Goal: Task Accomplishment & Management: Manage account settings

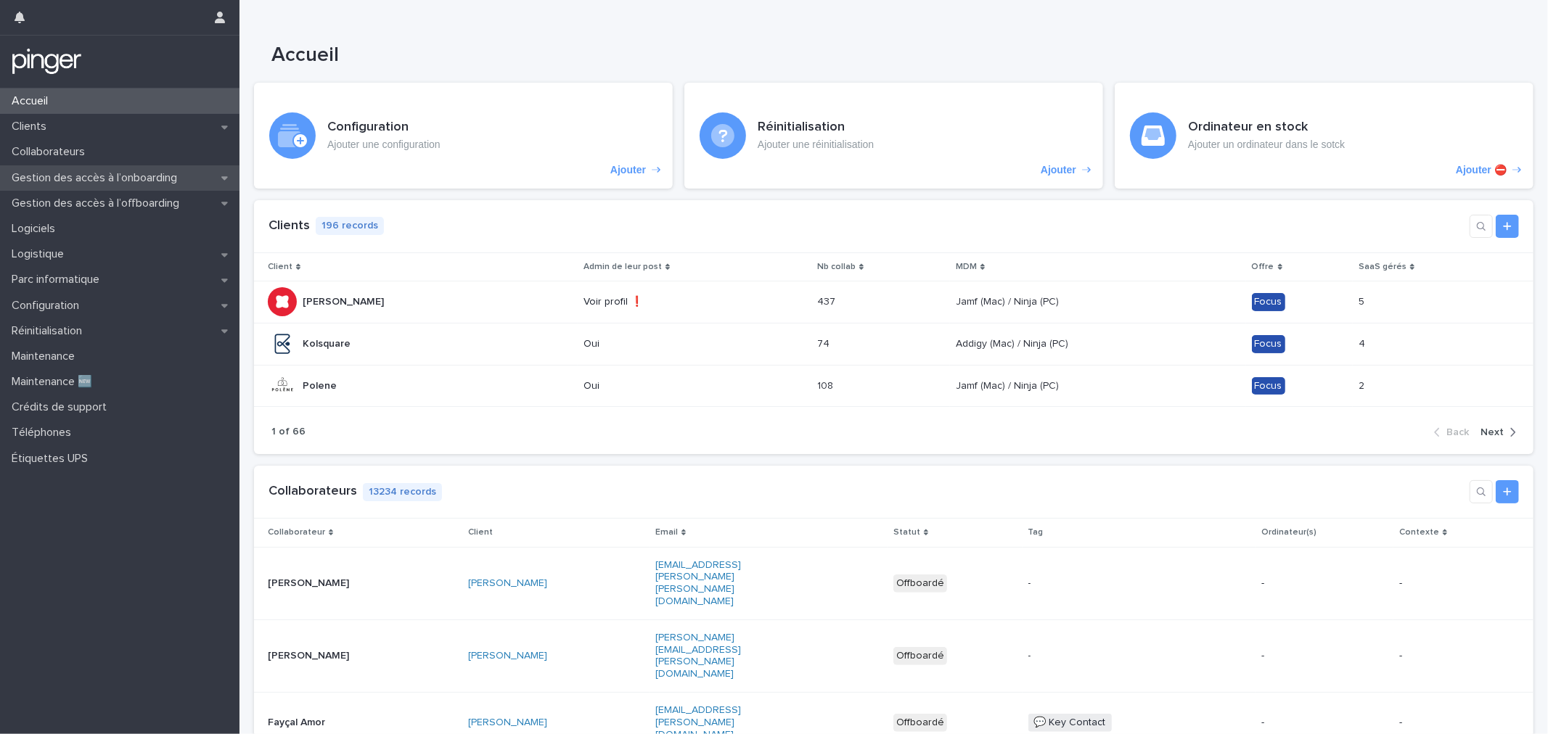
click at [81, 177] on p "Gestion des accès à l’onboarding" at bounding box center [97, 178] width 183 height 14
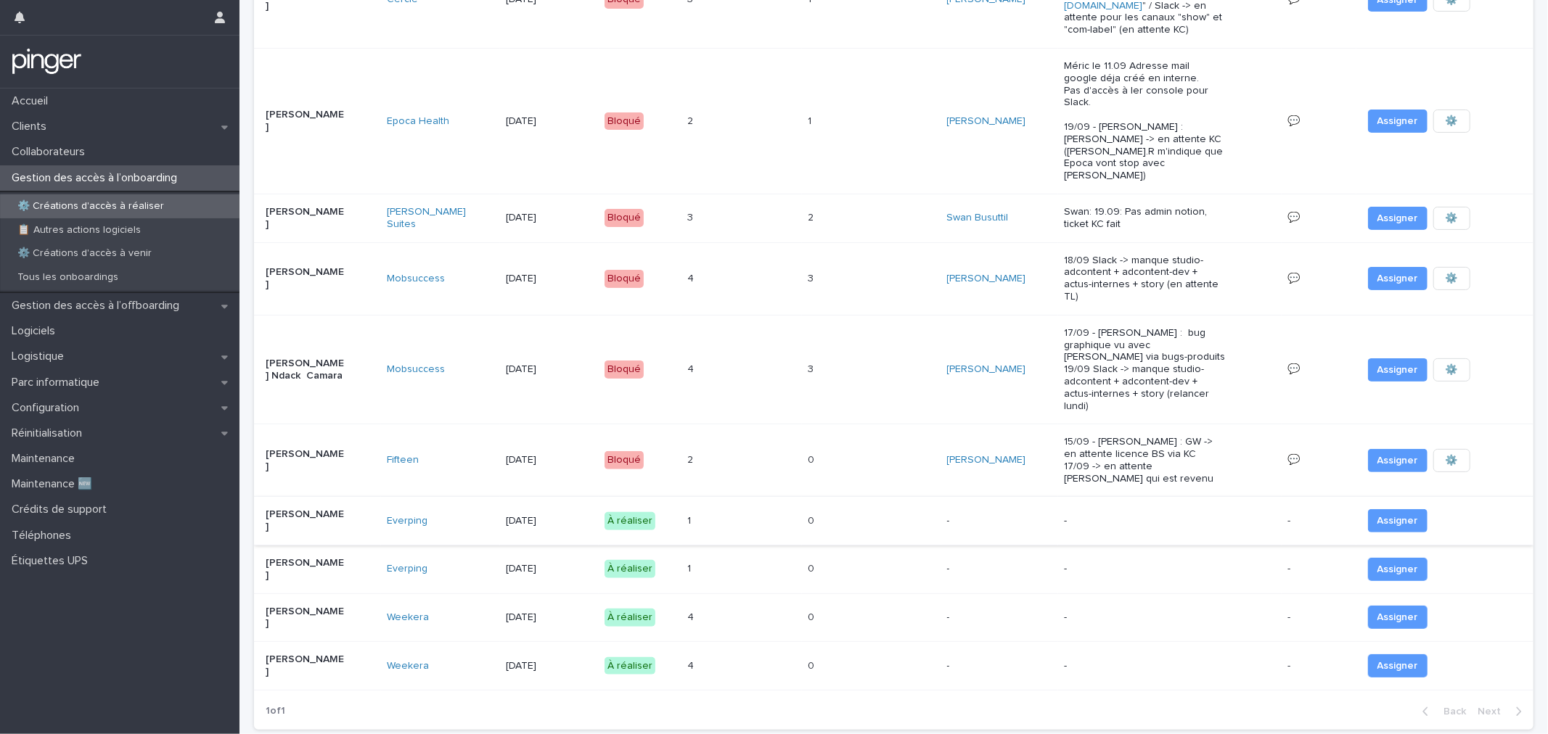
scroll to position [186, 0]
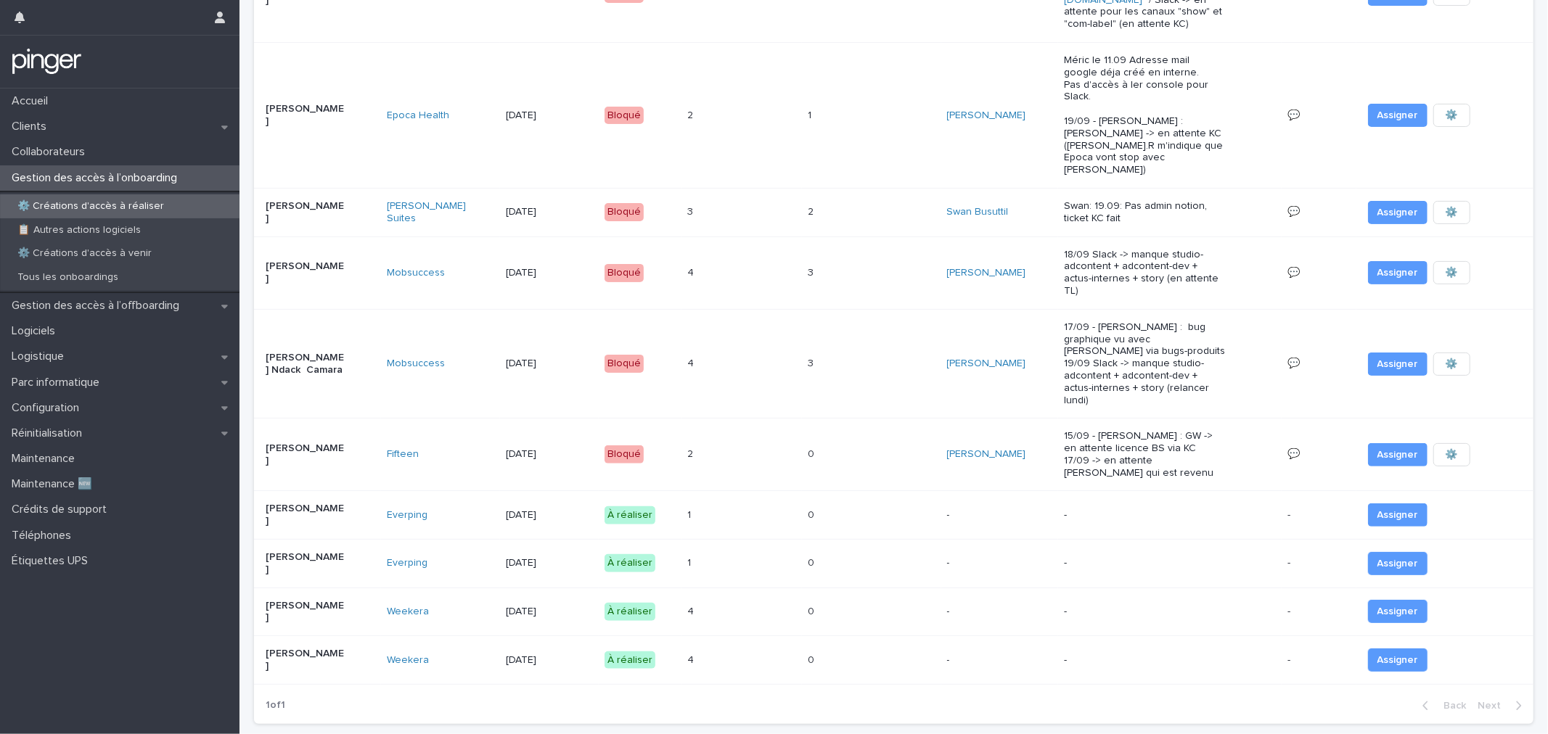
click at [310, 503] on p "[PERSON_NAME]" at bounding box center [306, 515] width 81 height 25
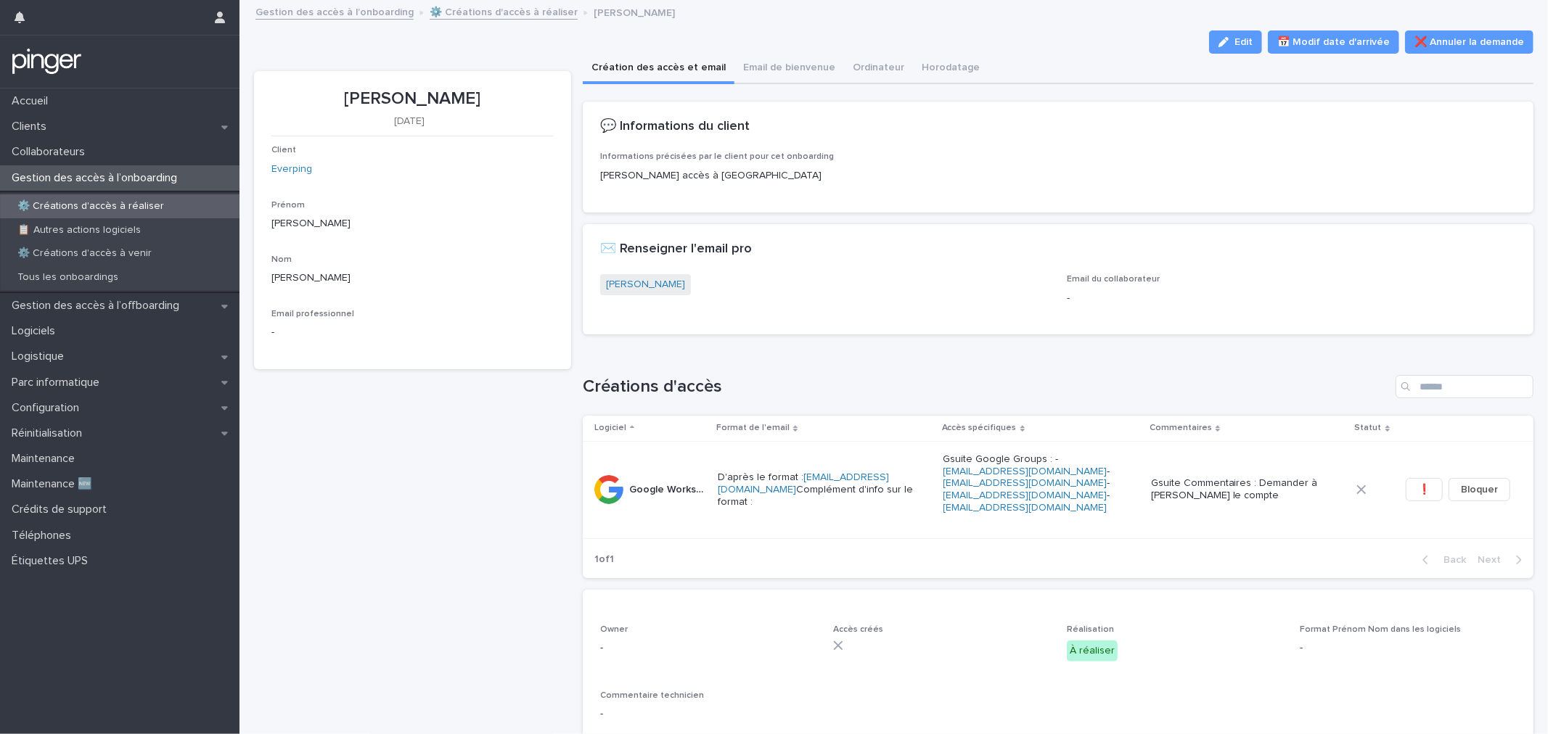
click at [425, 90] on p "[PERSON_NAME]" at bounding box center [412, 99] width 282 height 21
copy p "[PERSON_NAME]"
drag, startPoint x: 1234, startPoint y: 36, endPoint x: 1031, endPoint y: 293, distance: 327.6
click at [1235, 37] on span "Edit" at bounding box center [1244, 42] width 18 height 10
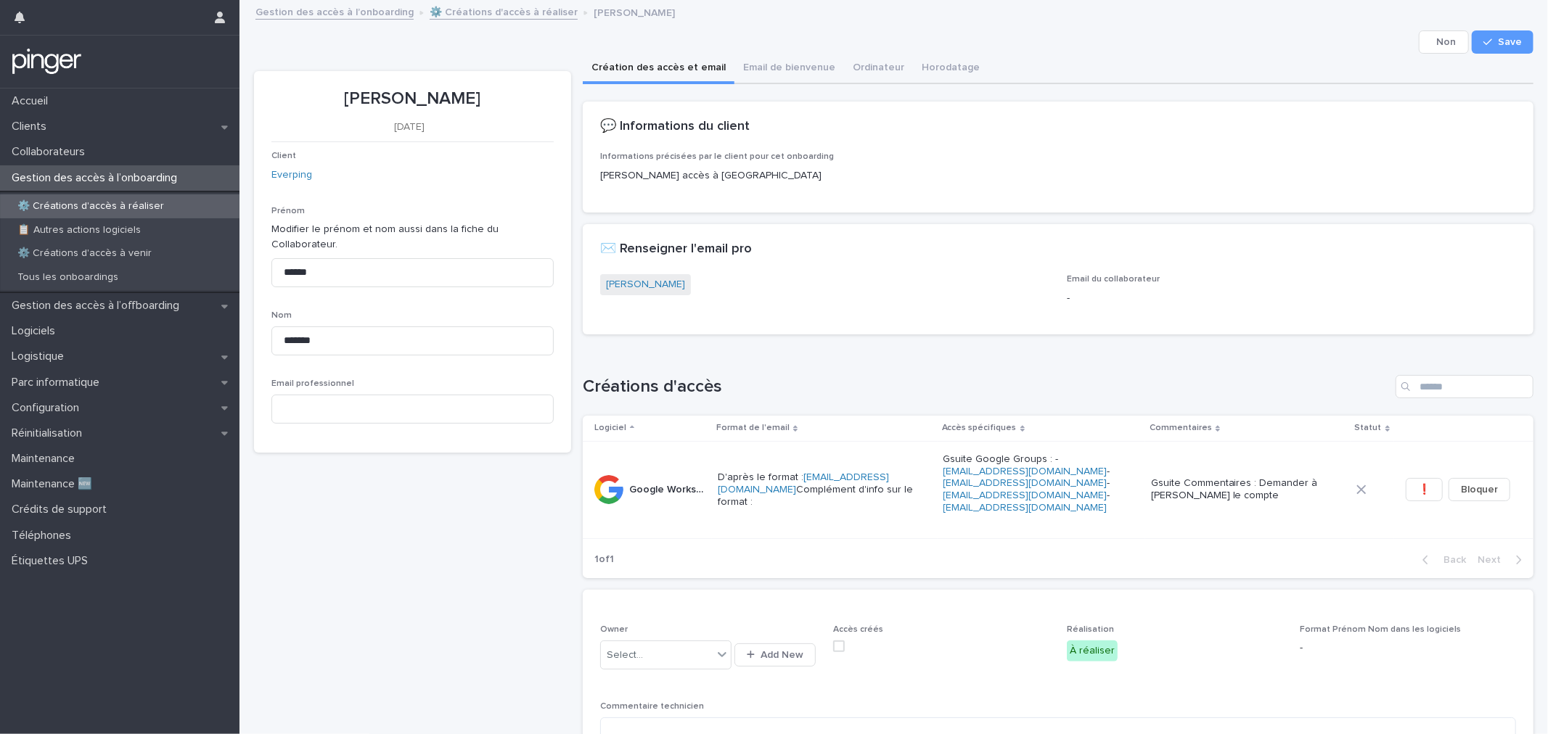
scroll to position [443, 0]
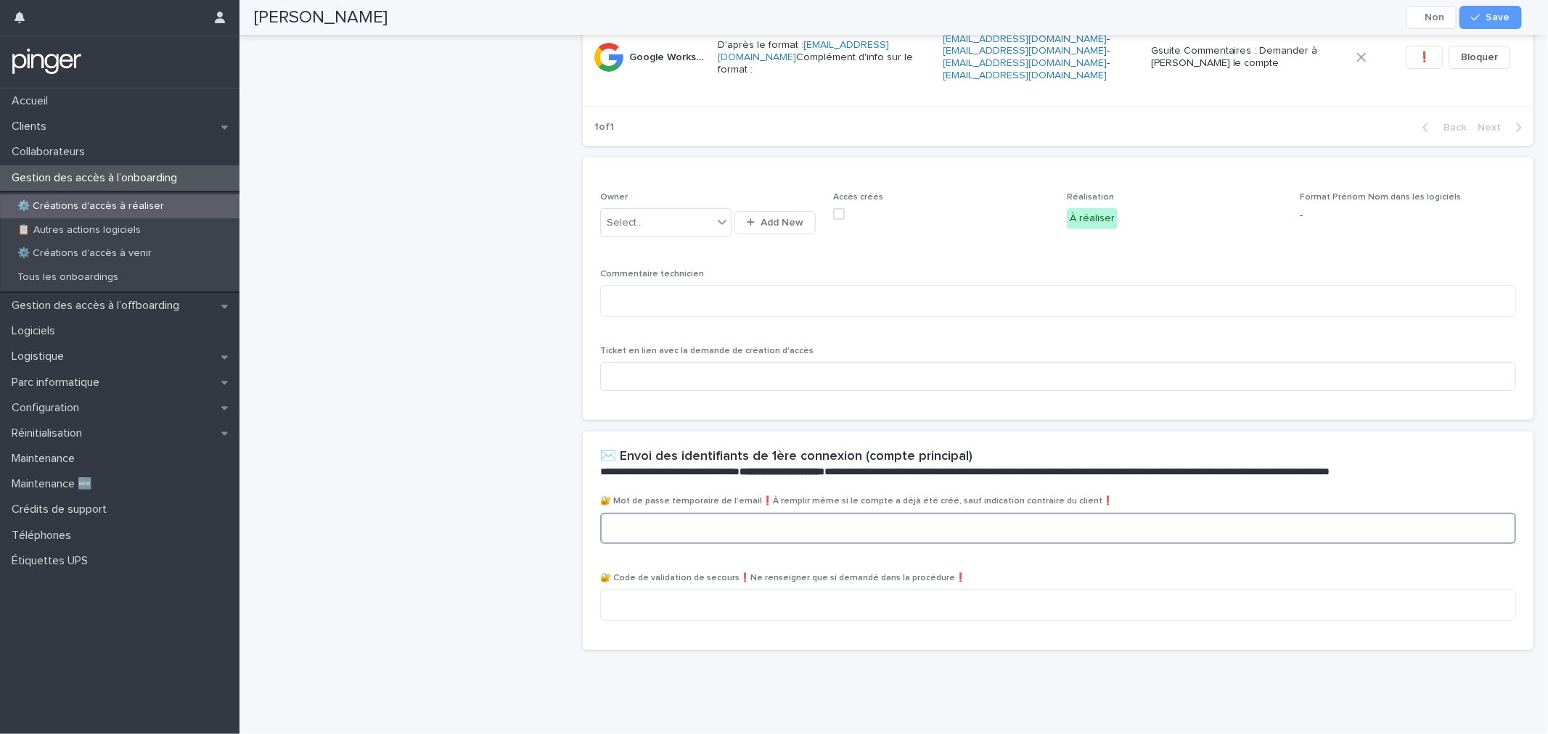
click at [697, 513] on textarea at bounding box center [1058, 528] width 916 height 31
paste textarea "**********"
type textarea "**********"
click at [1494, 20] on span "Save" at bounding box center [1498, 17] width 24 height 10
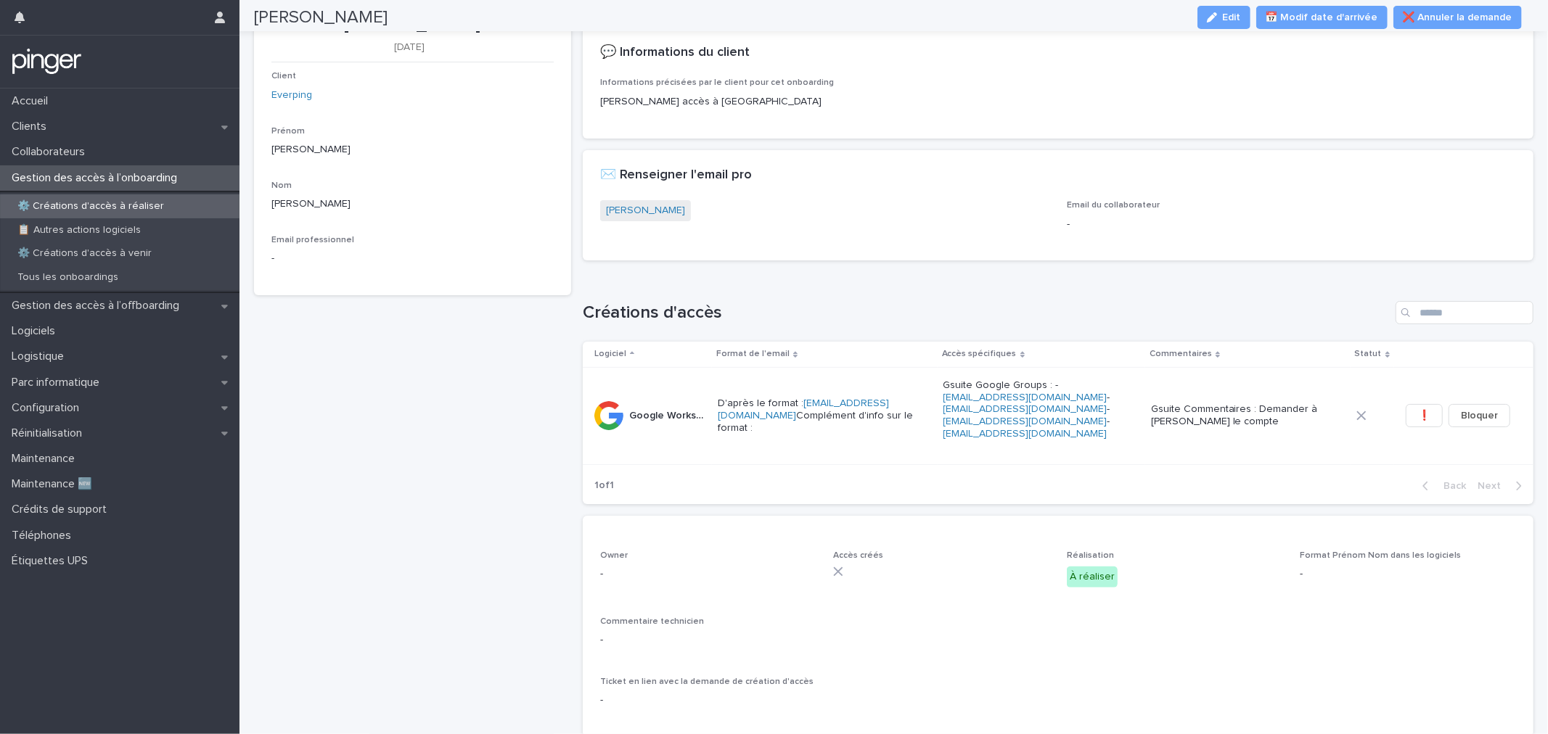
scroll to position [0, 0]
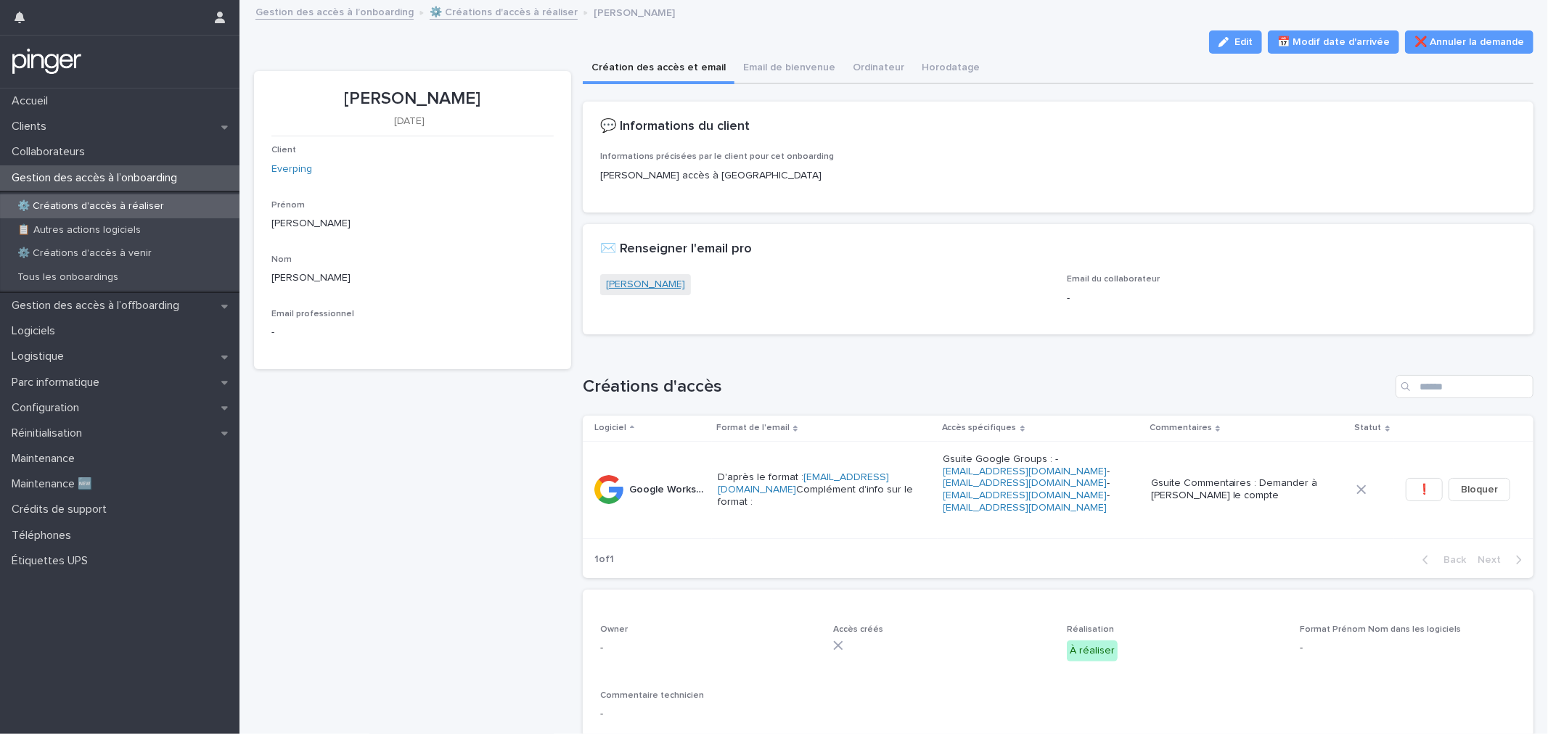
click at [635, 277] on link "[PERSON_NAME]" at bounding box center [645, 284] width 79 height 15
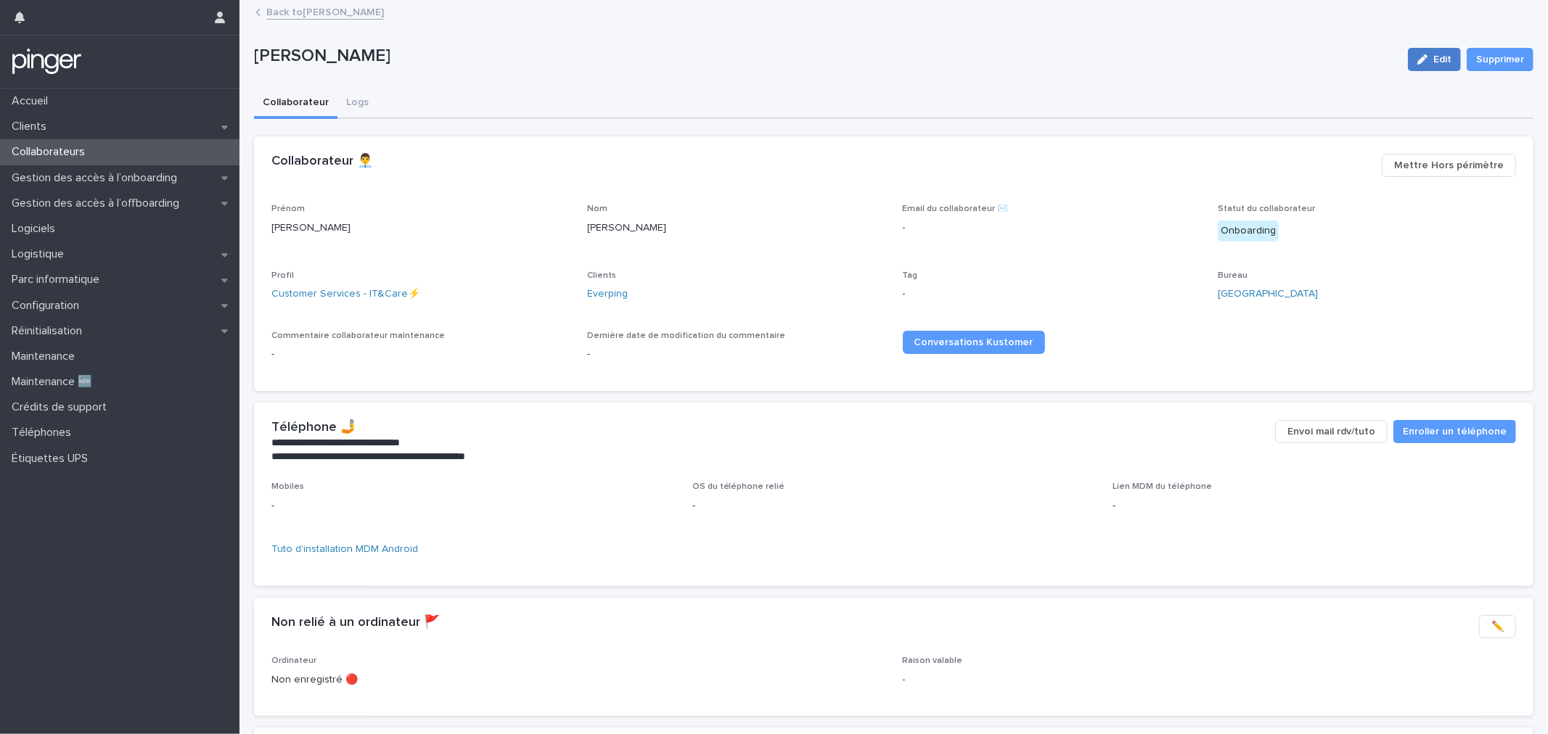
click at [1417, 57] on div "button" at bounding box center [1425, 59] width 16 height 10
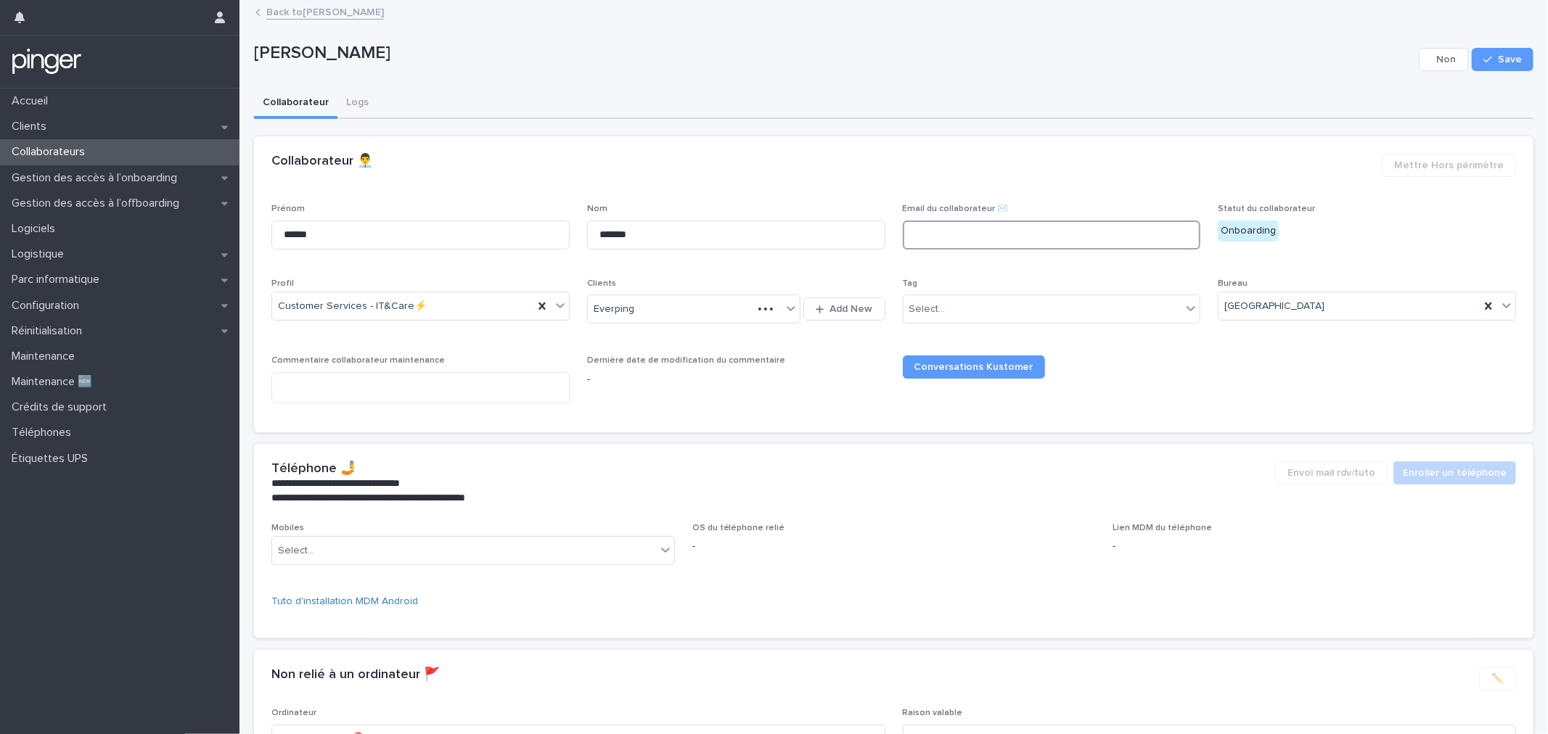
click at [1012, 226] on input at bounding box center [1052, 235] width 298 height 29
paste input "**********"
type input "**********"
click at [1507, 62] on span "Save" at bounding box center [1510, 59] width 24 height 10
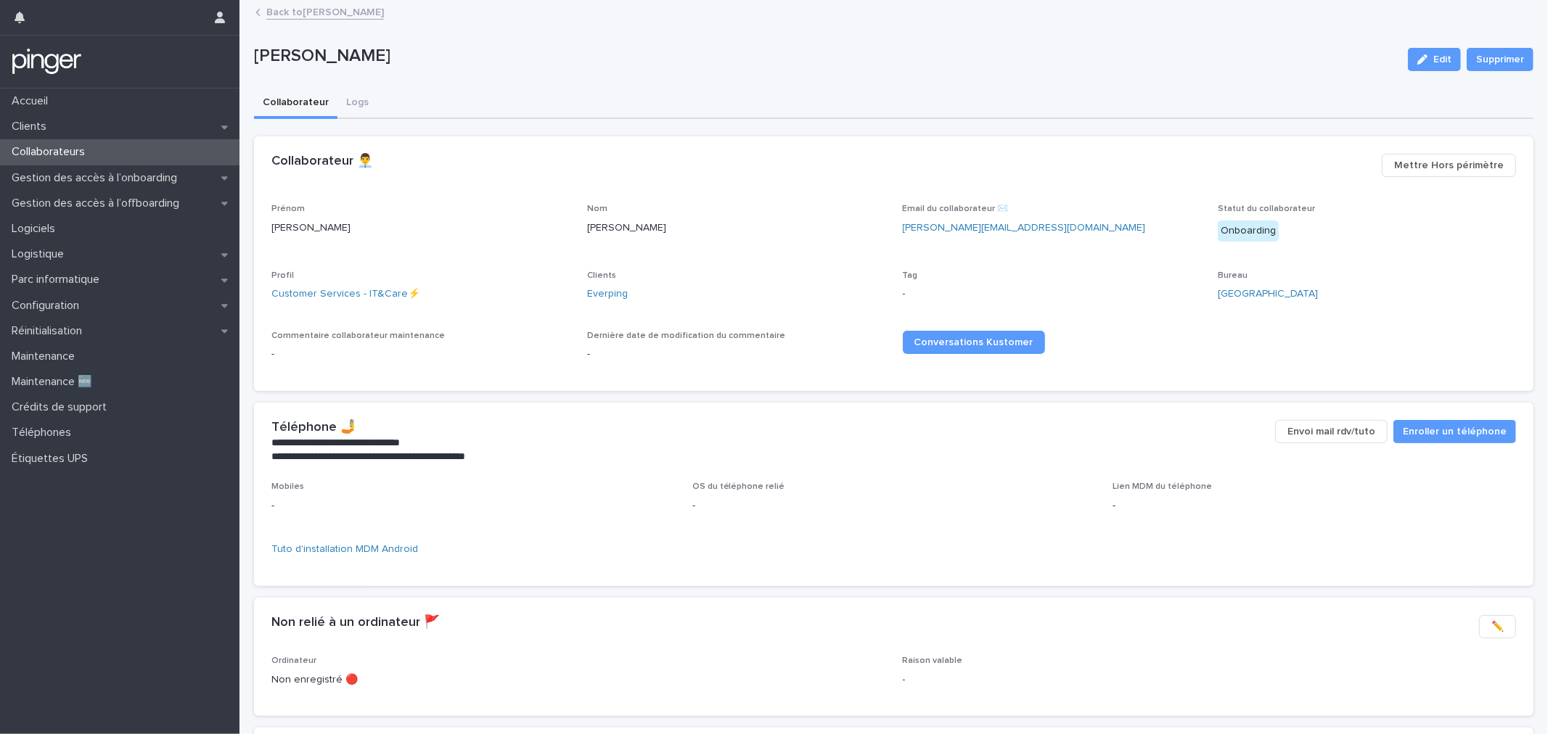
click at [361, 8] on link "Back to [PERSON_NAME]" at bounding box center [325, 11] width 118 height 17
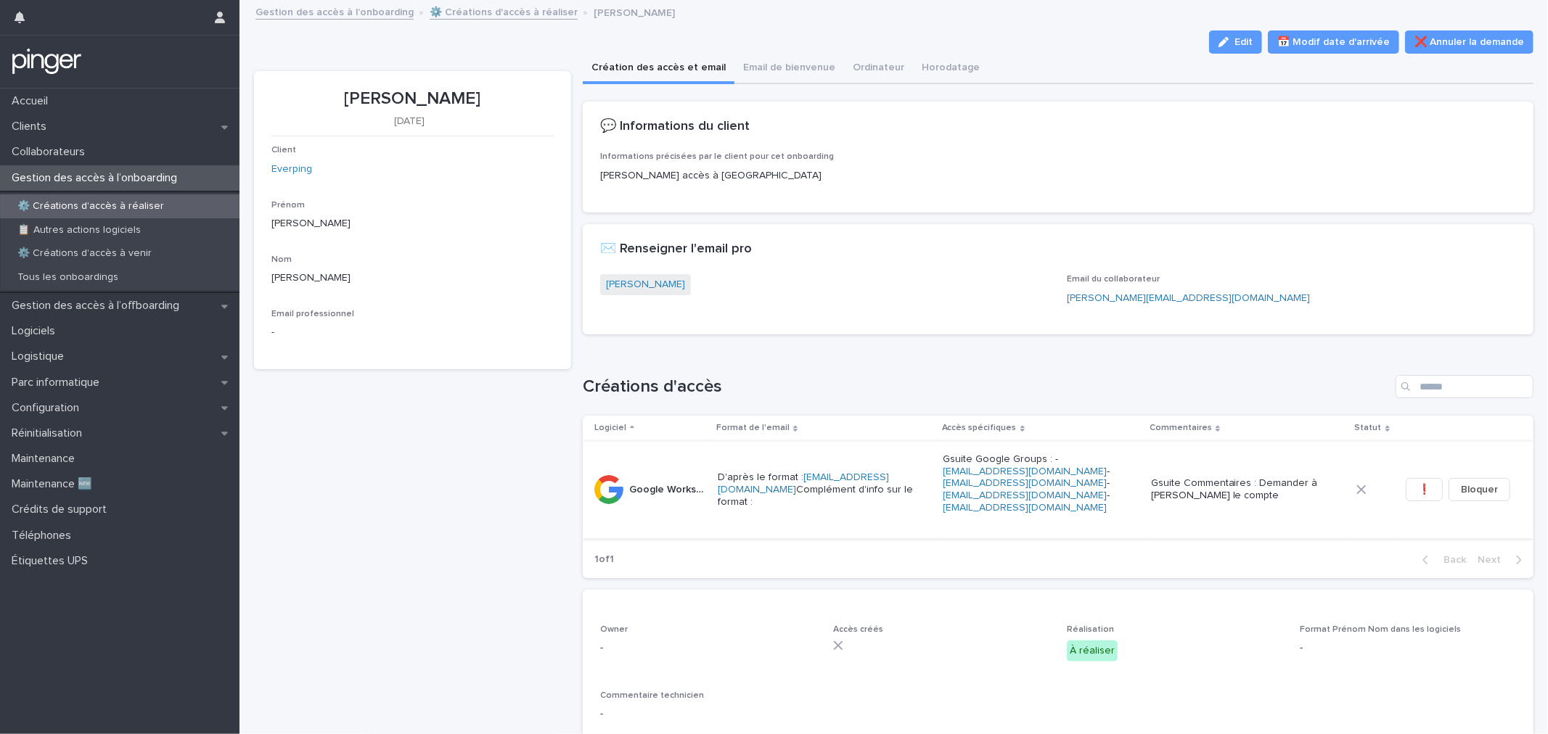
click at [1406, 488] on button "❗" at bounding box center [1424, 489] width 37 height 23
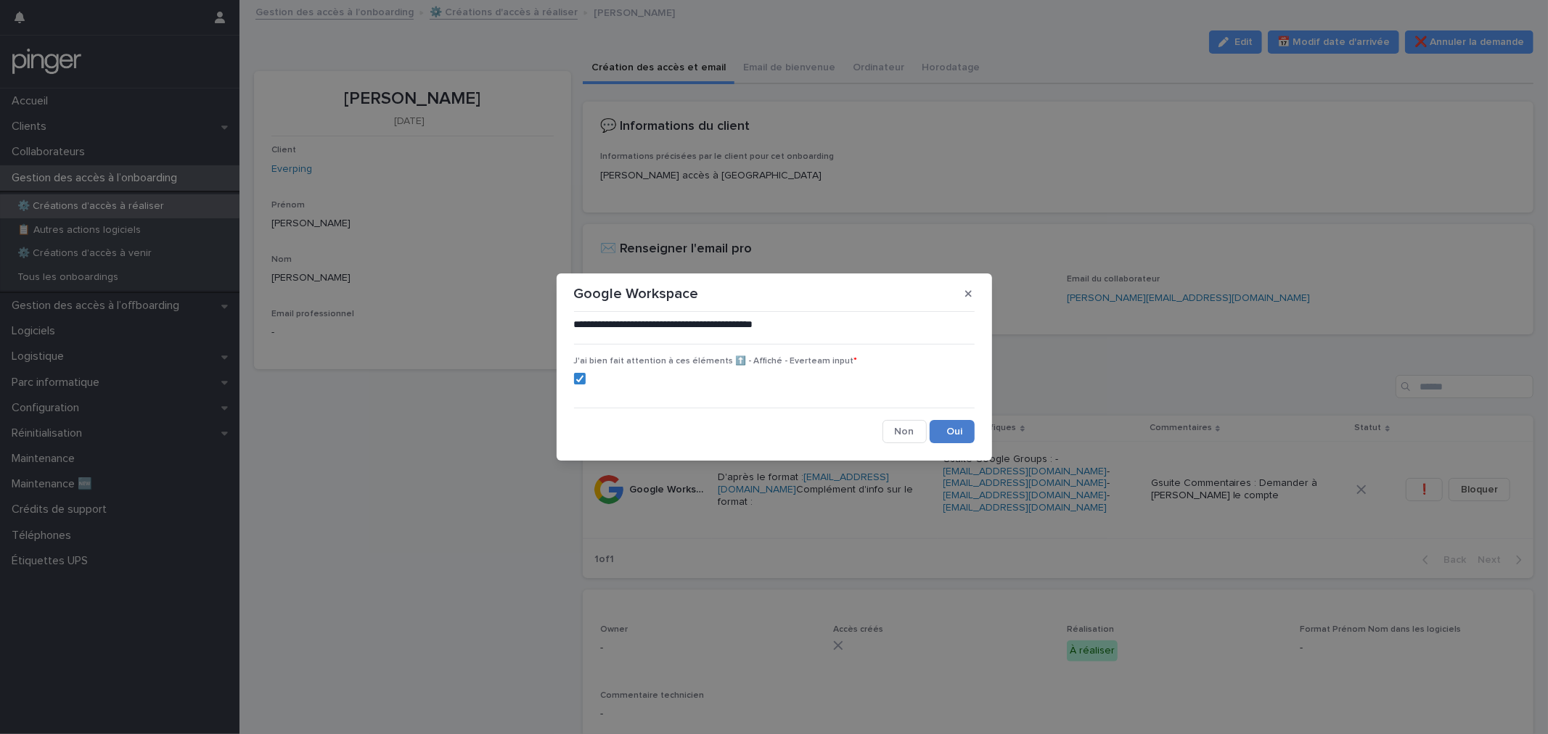
click at [959, 430] on button "Save" at bounding box center [952, 431] width 45 height 23
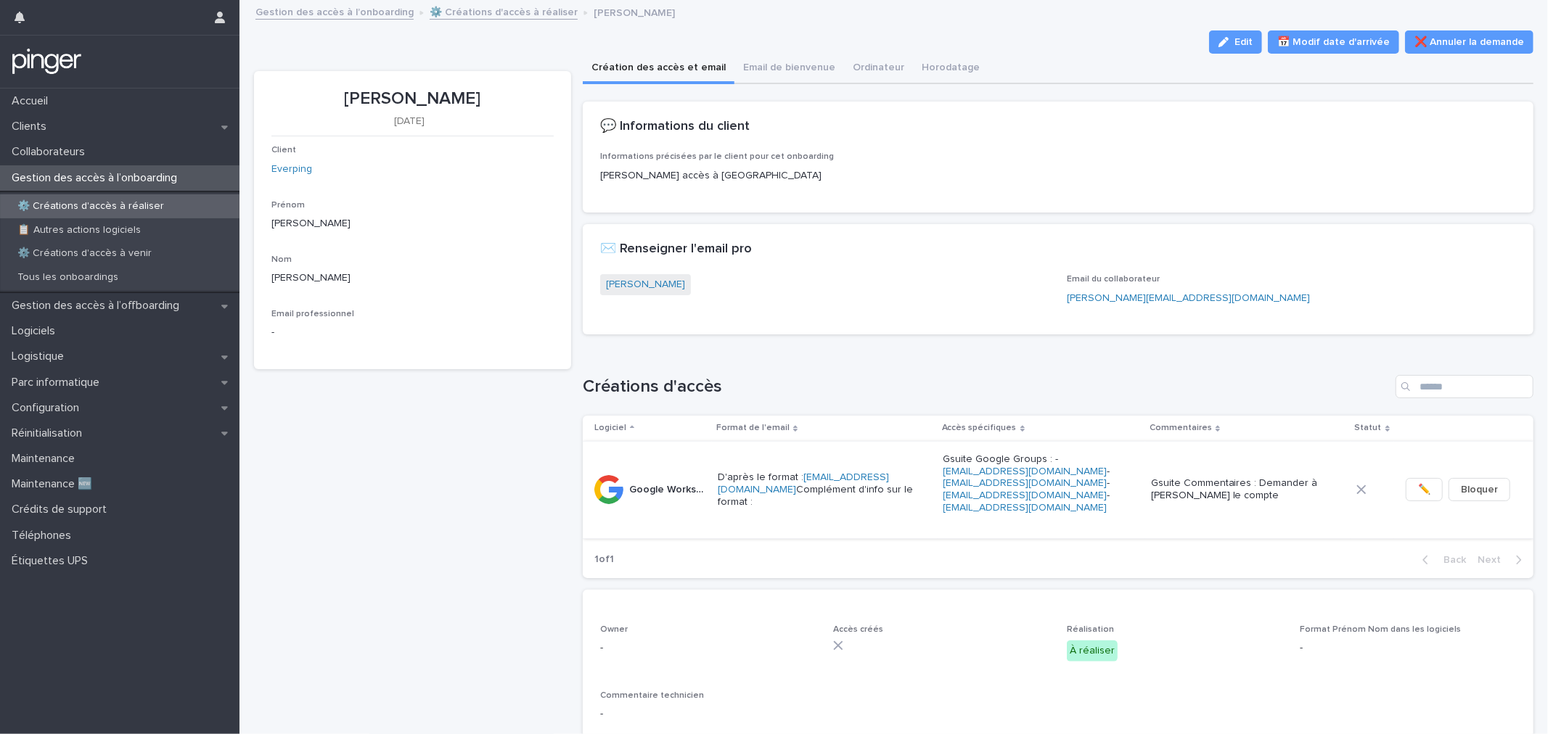
click at [1418, 490] on span "✏️" at bounding box center [1424, 490] width 12 height 15
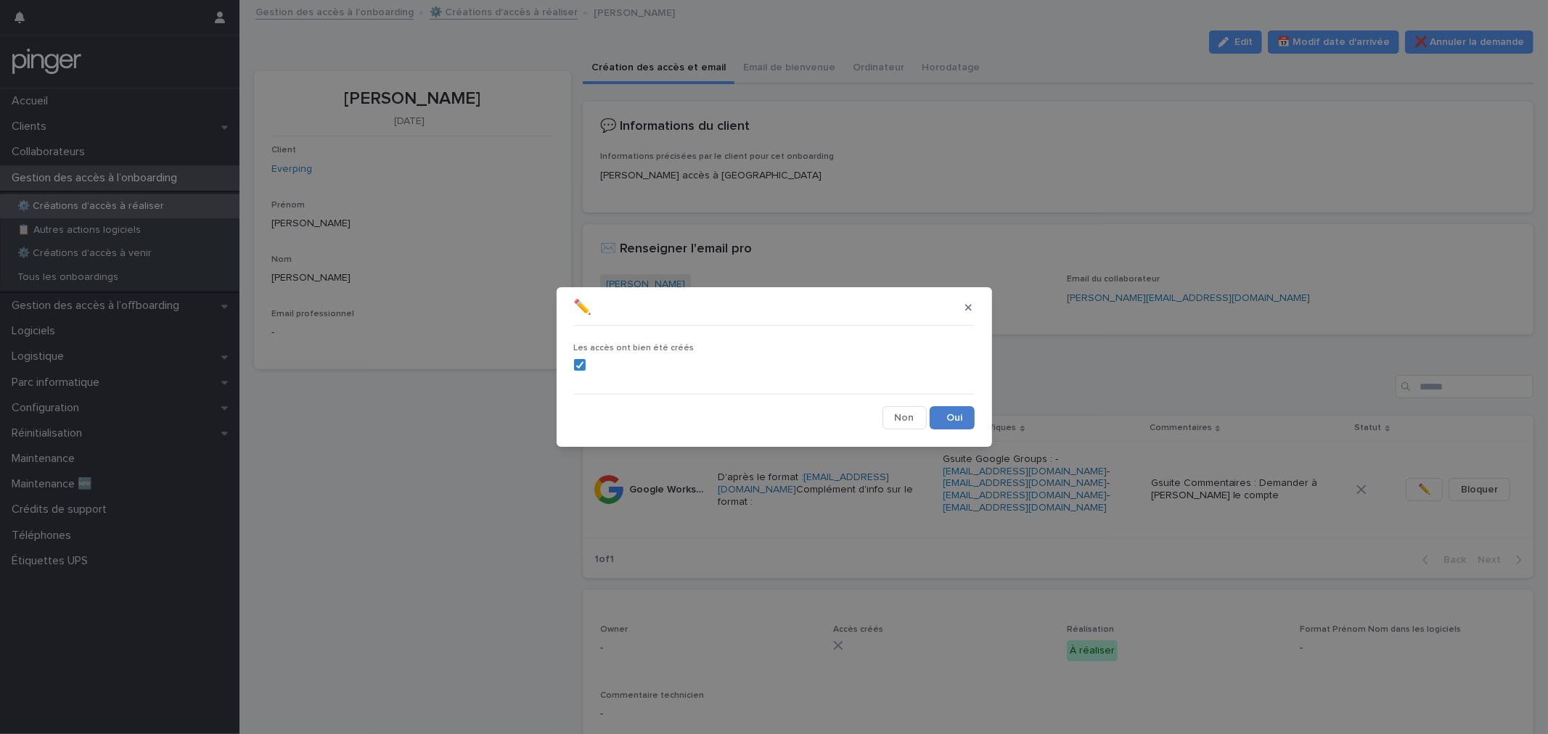
click at [962, 425] on button "Save" at bounding box center [952, 417] width 45 height 23
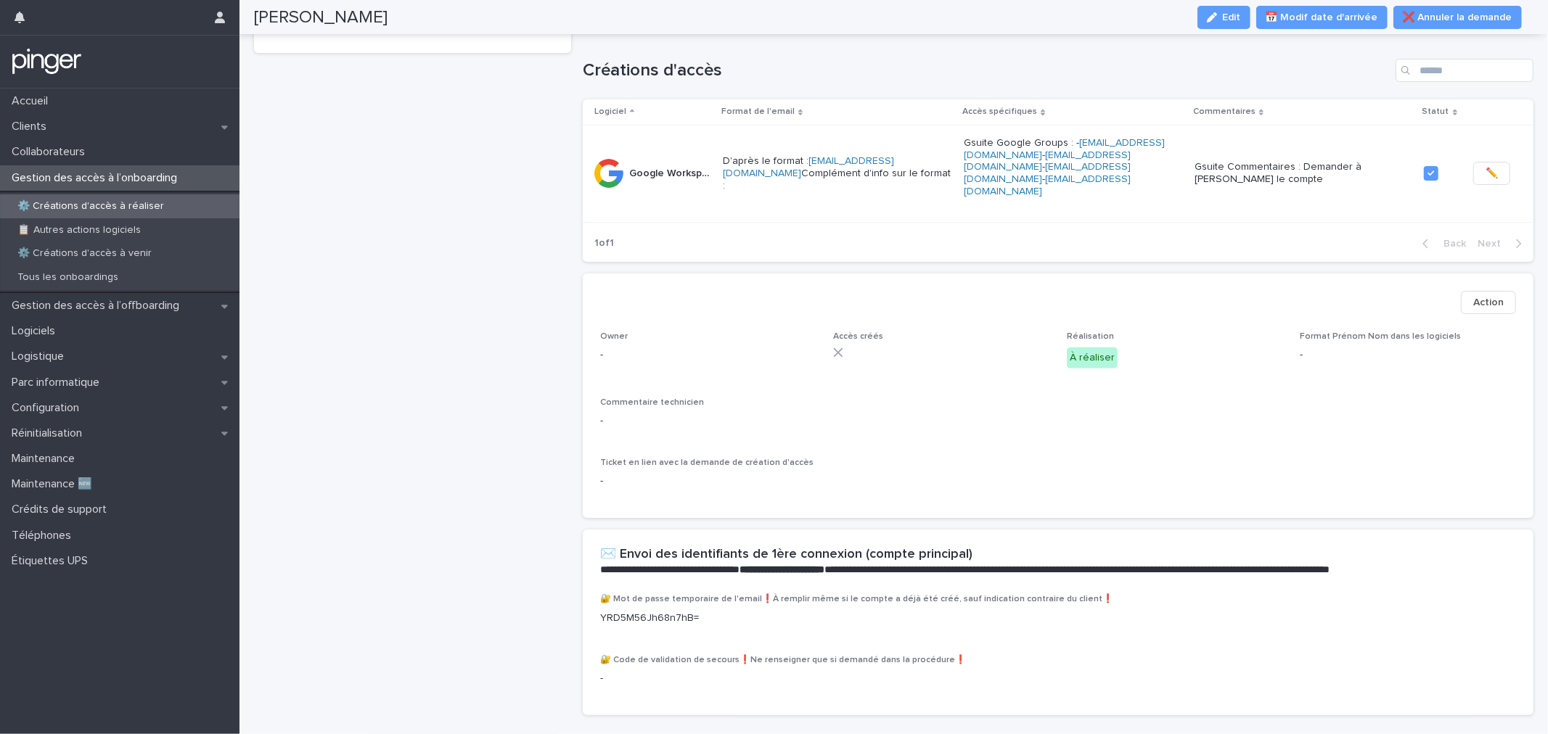
scroll to position [322, 0]
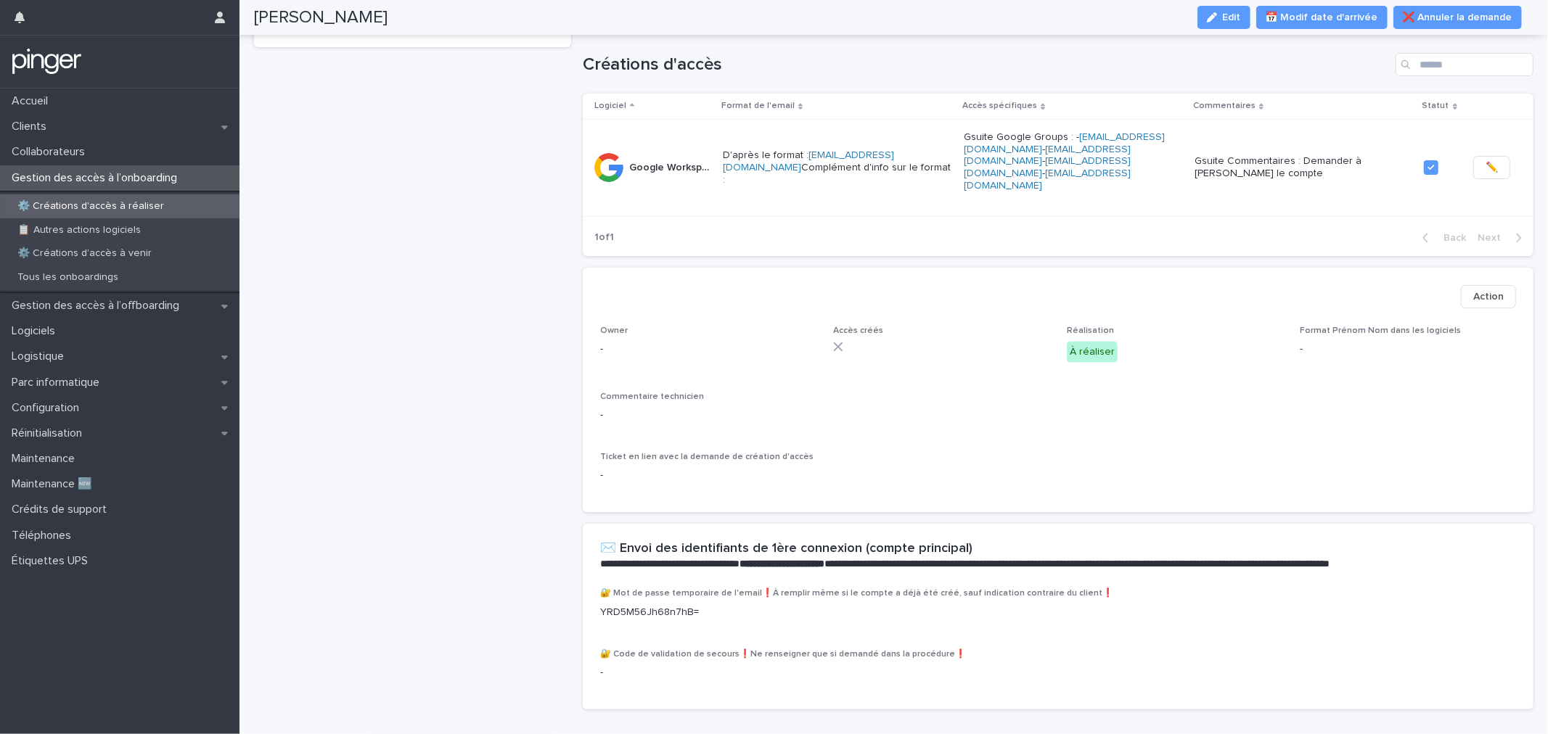
click at [1481, 292] on button "Action" at bounding box center [1488, 296] width 55 height 23
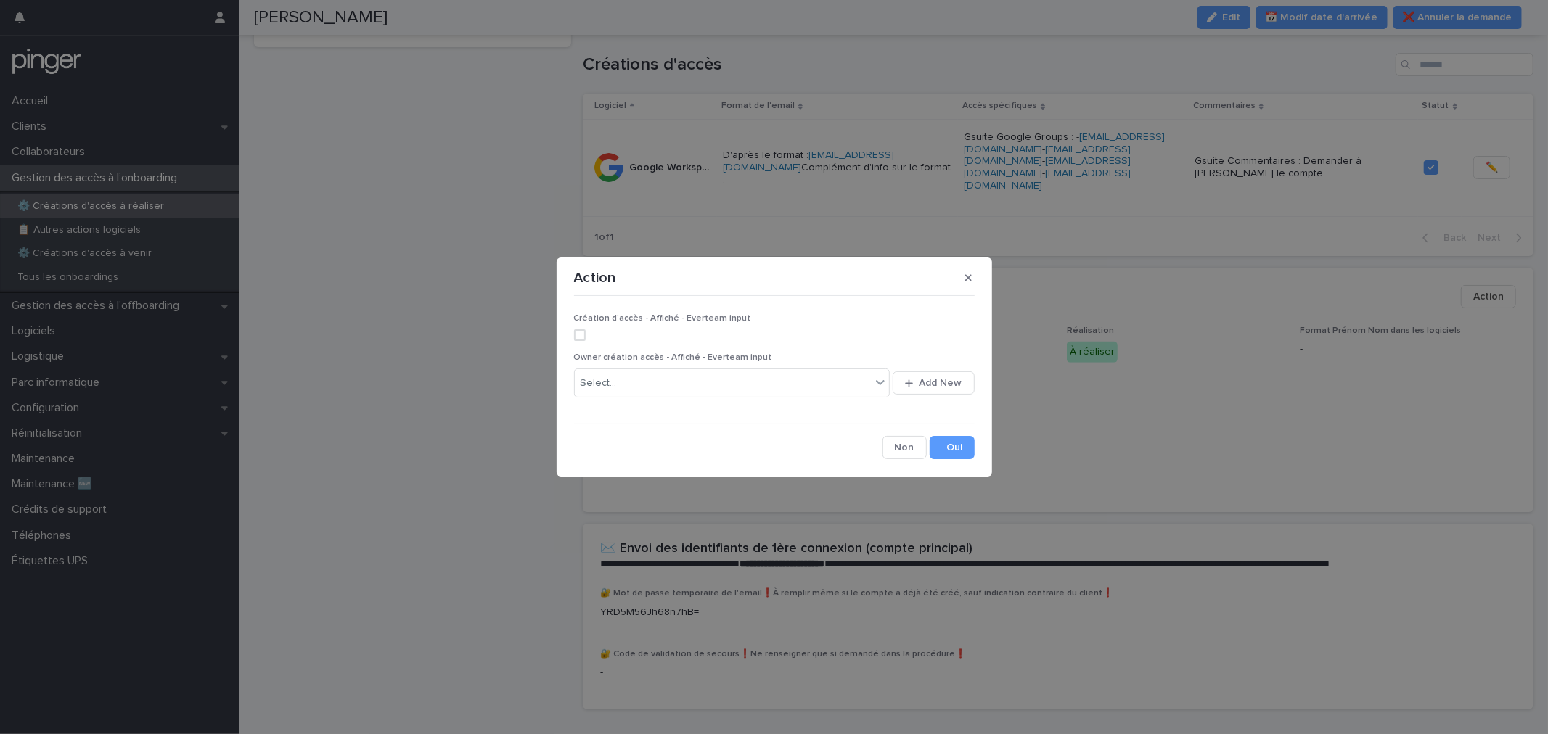
click at [592, 335] on label at bounding box center [774, 336] width 401 height 12
click at [618, 381] on input "text" at bounding box center [618, 383] width 1 height 12
type input "****"
click at [595, 414] on div "[PERSON_NAME]" at bounding box center [733, 411] width 316 height 25
click at [949, 441] on button "Save" at bounding box center [952, 447] width 45 height 23
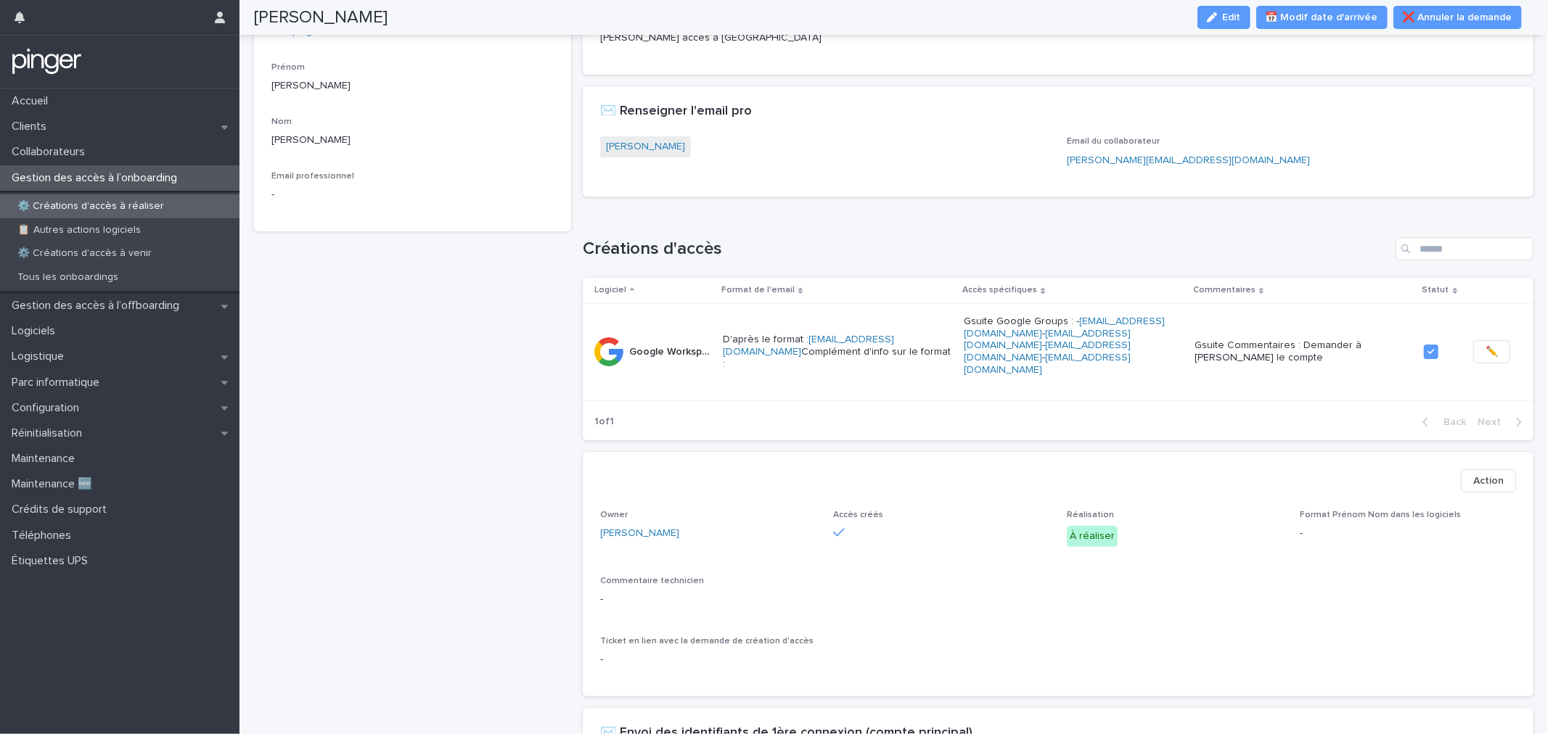
scroll to position [0, 0]
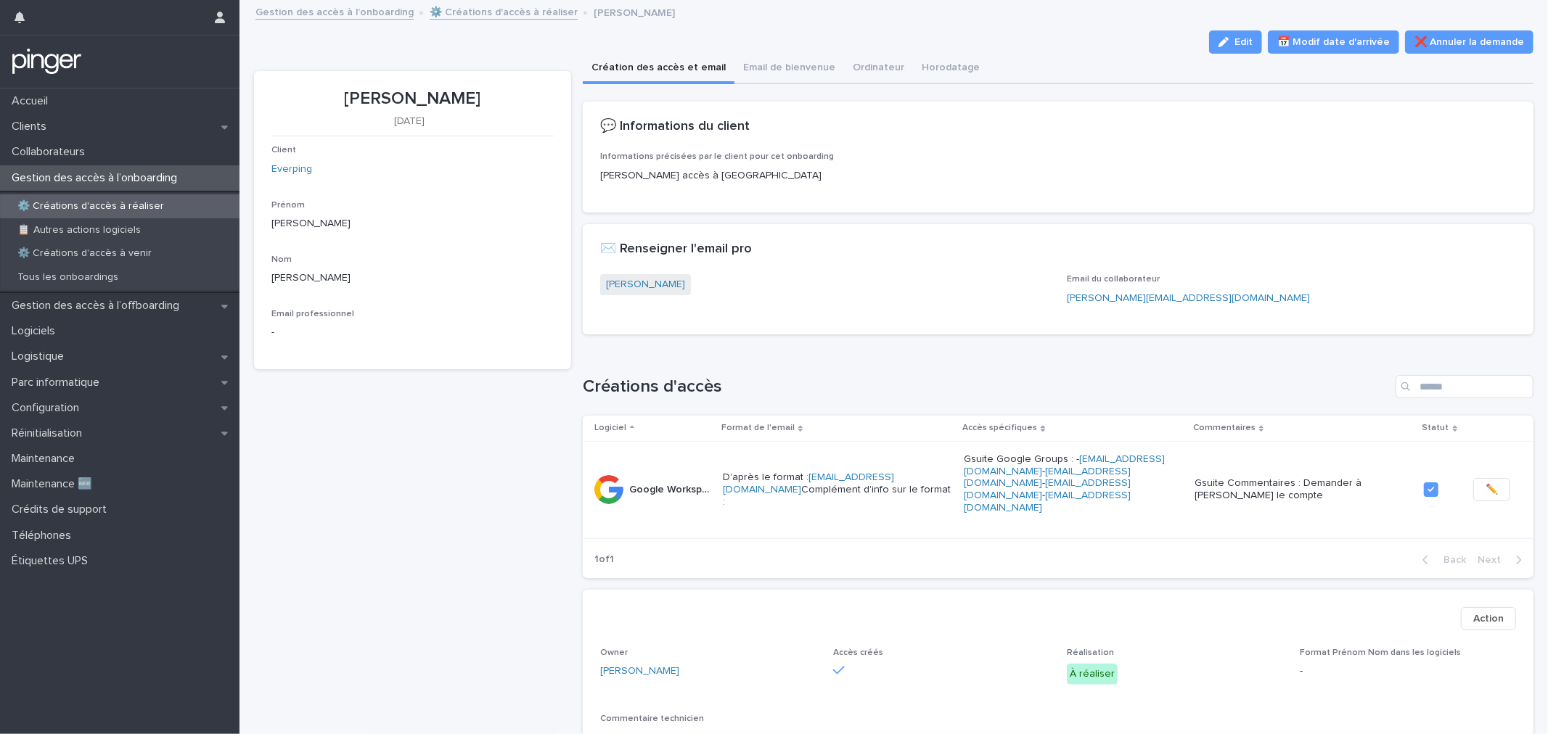
click at [481, 13] on link "⚙️ Créations d'accès à réaliser" at bounding box center [504, 11] width 148 height 17
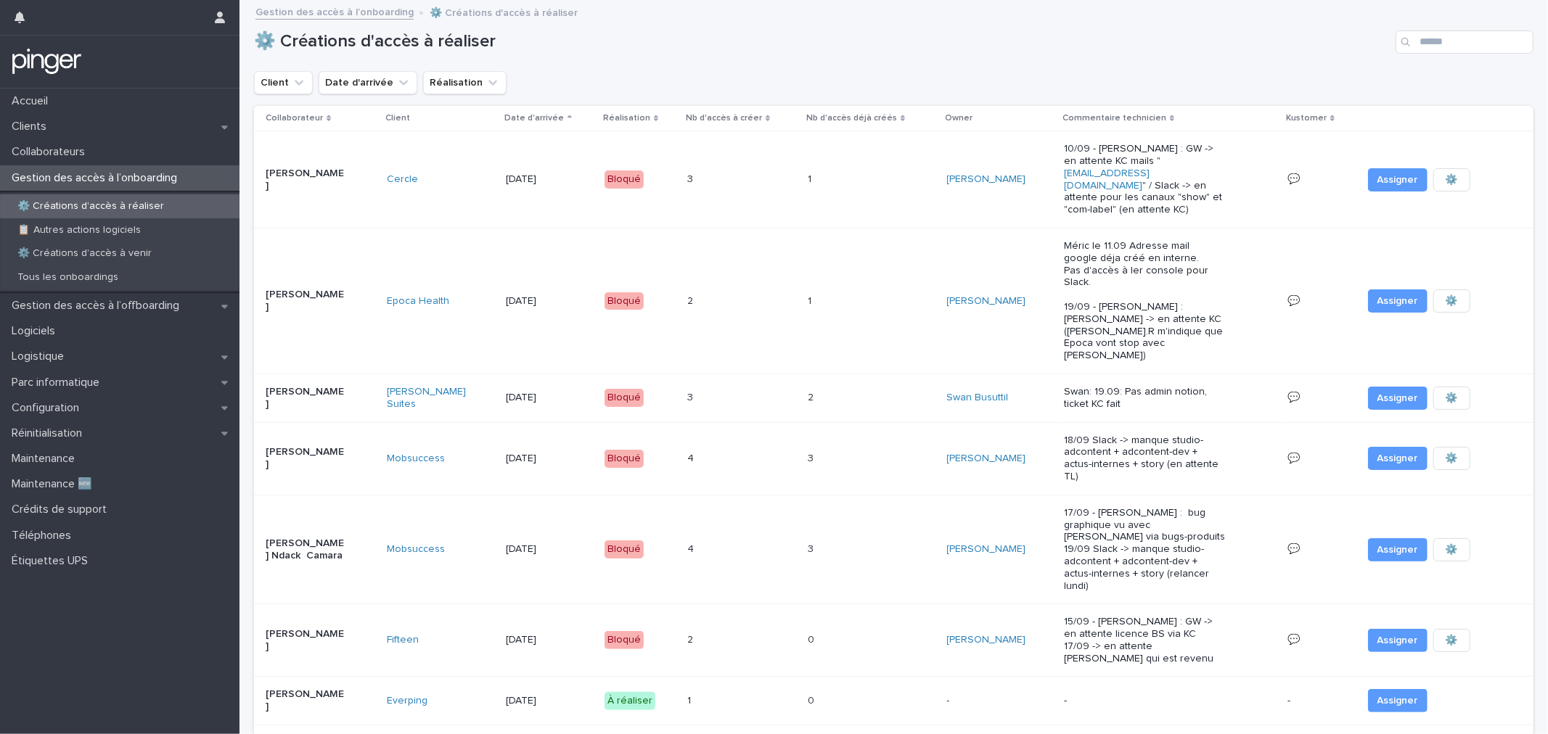
click at [298, 689] on p "[PERSON_NAME]" at bounding box center [306, 701] width 81 height 25
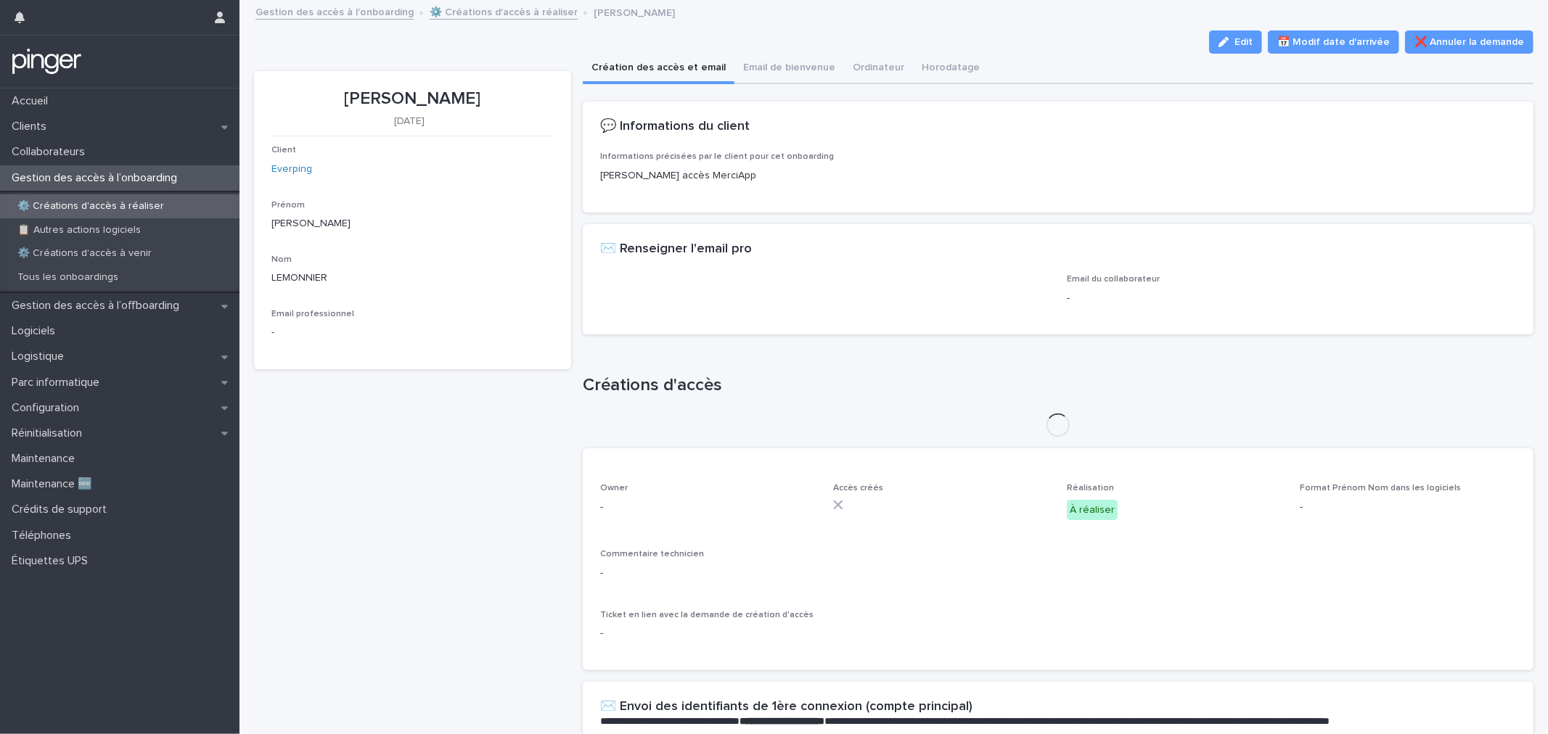
click at [430, 89] on p "[PERSON_NAME]" at bounding box center [412, 99] width 282 height 21
click at [430, 96] on p "[PERSON_NAME]" at bounding box center [412, 99] width 282 height 21
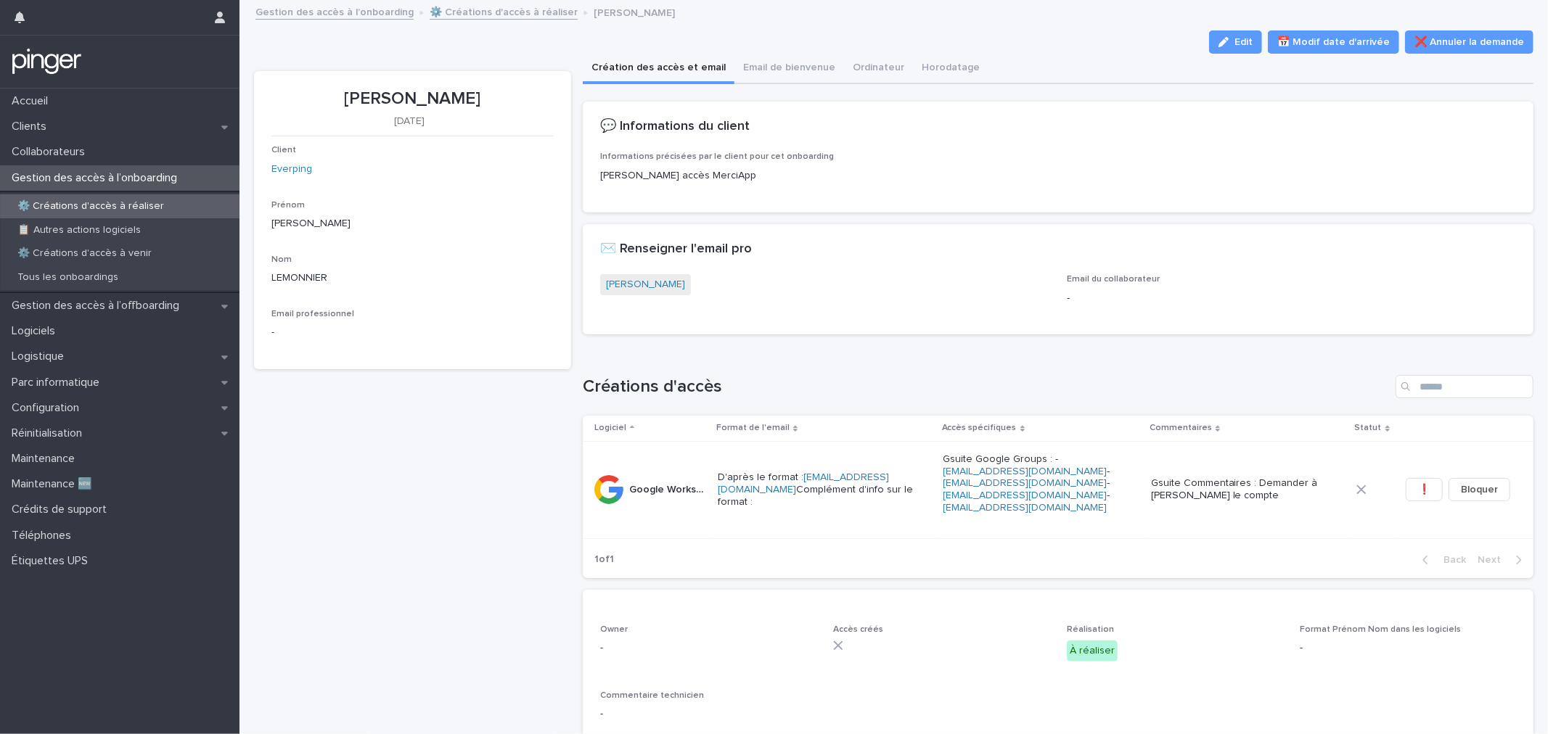
copy p "LEMONNIER"
drag, startPoint x: 481, startPoint y: 524, endPoint x: 491, endPoint y: 536, distance: 15.4
click at [481, 525] on div "[PERSON_NAME] [DATE] Client Everping Prénom [PERSON_NAME] [PERSON_NAME] Email p…" at bounding box center [412, 545] width 317 height 949
click at [1227, 38] on div "button" at bounding box center [1227, 42] width 16 height 10
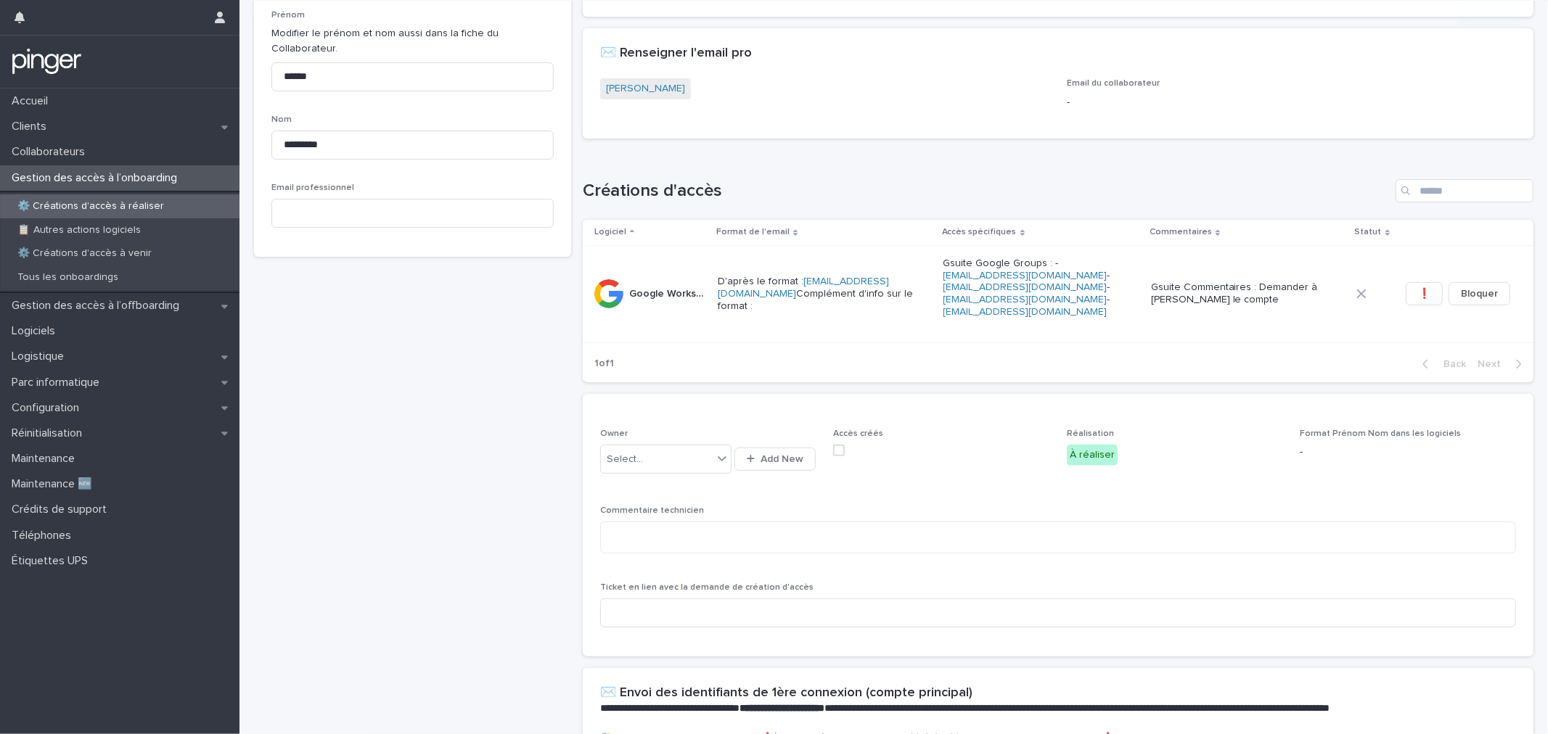
scroll to position [443, 0]
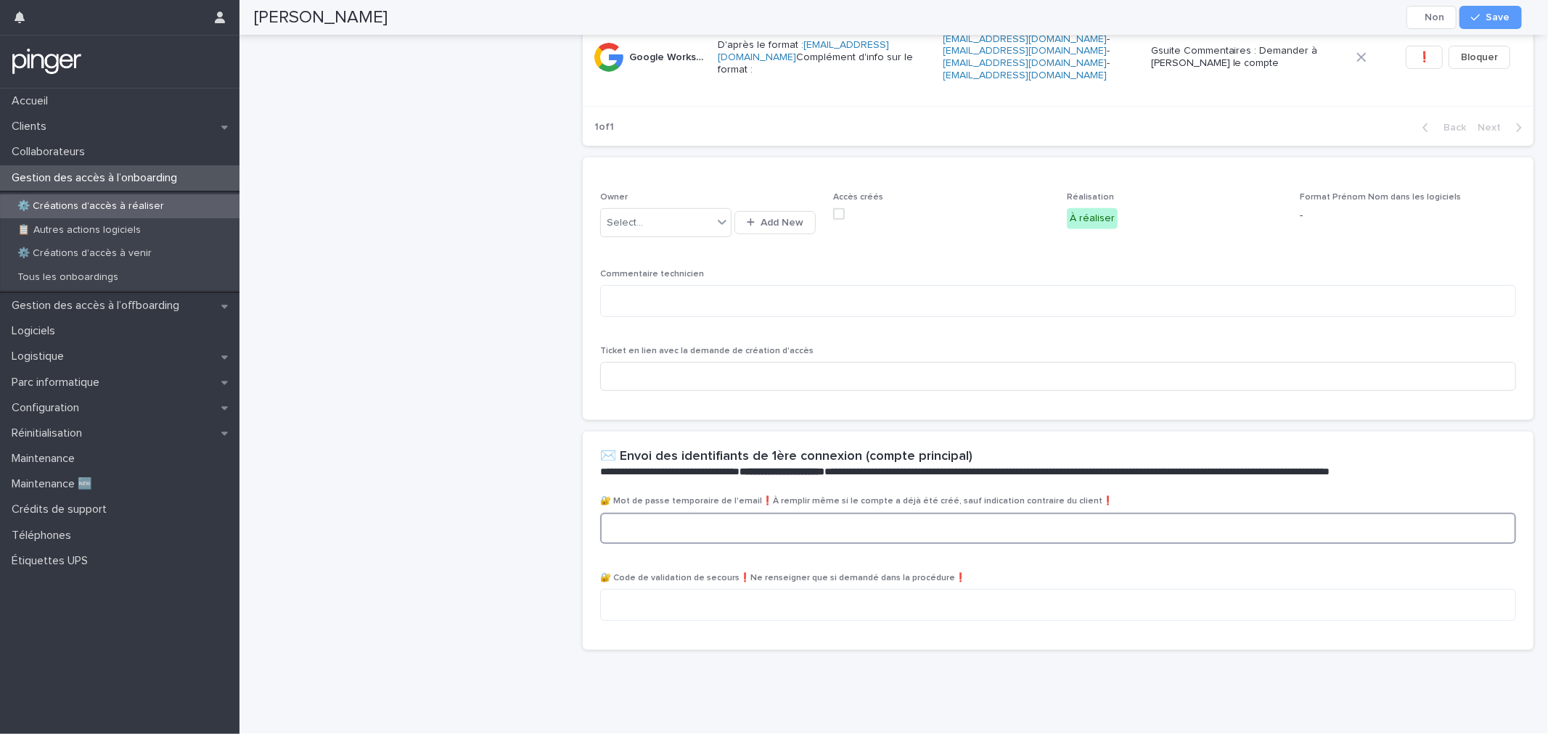
click at [756, 515] on textarea at bounding box center [1058, 528] width 916 height 31
paste textarea "**********"
type textarea "**********"
click at [1485, 22] on button "Save" at bounding box center [1491, 17] width 62 height 23
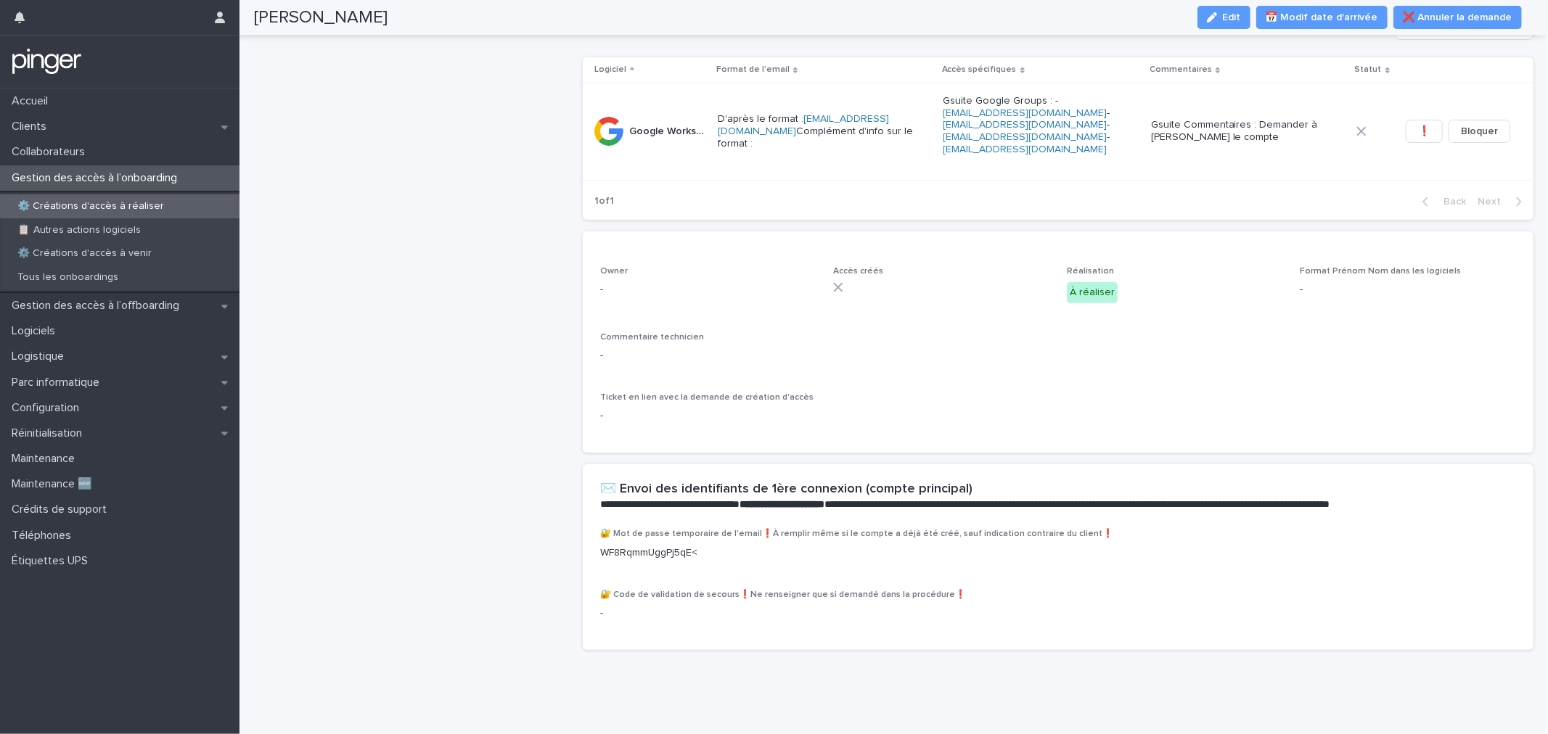
scroll to position [0, 0]
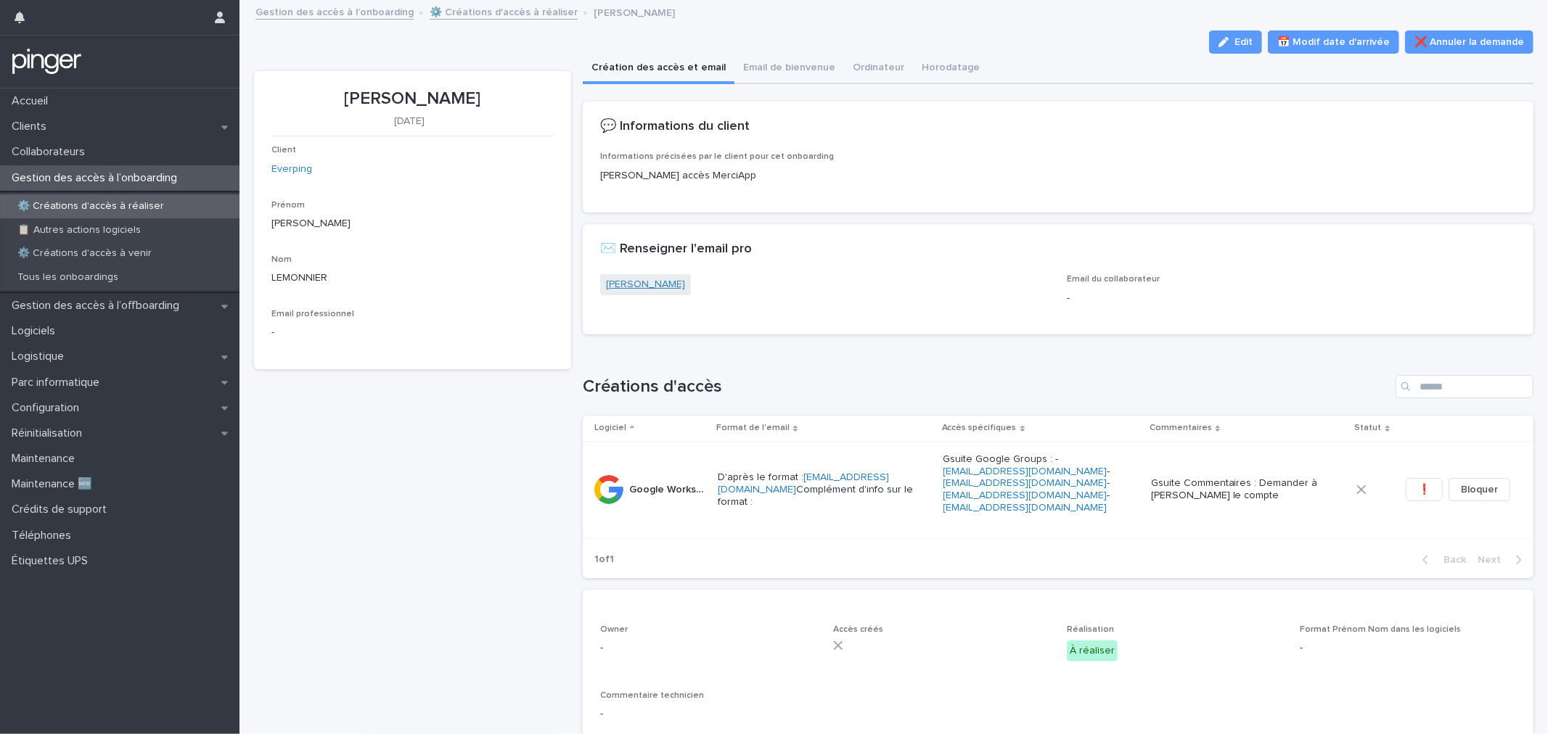
click at [679, 277] on link "[PERSON_NAME]" at bounding box center [645, 284] width 79 height 15
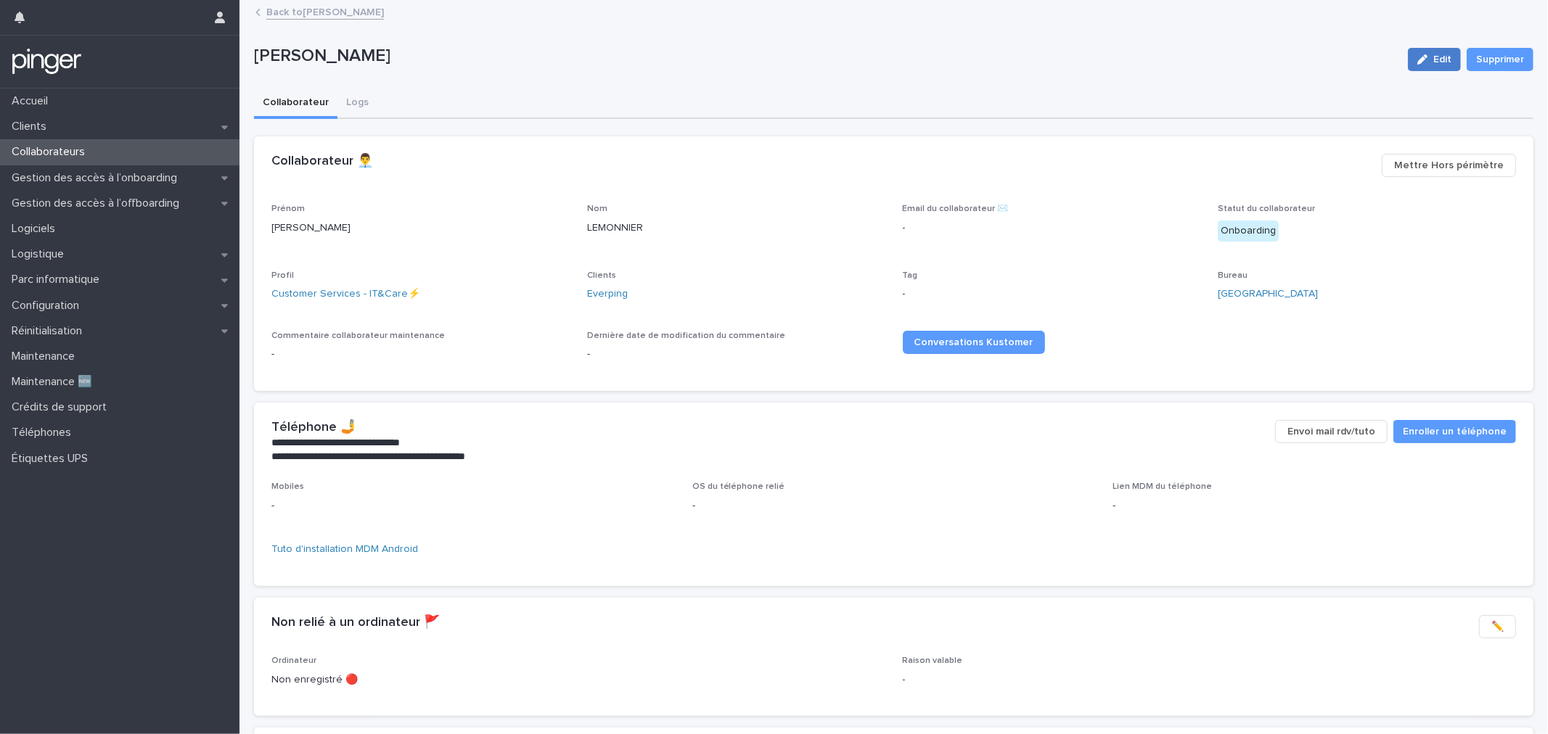
click at [1417, 59] on icon "button" at bounding box center [1422, 59] width 10 height 10
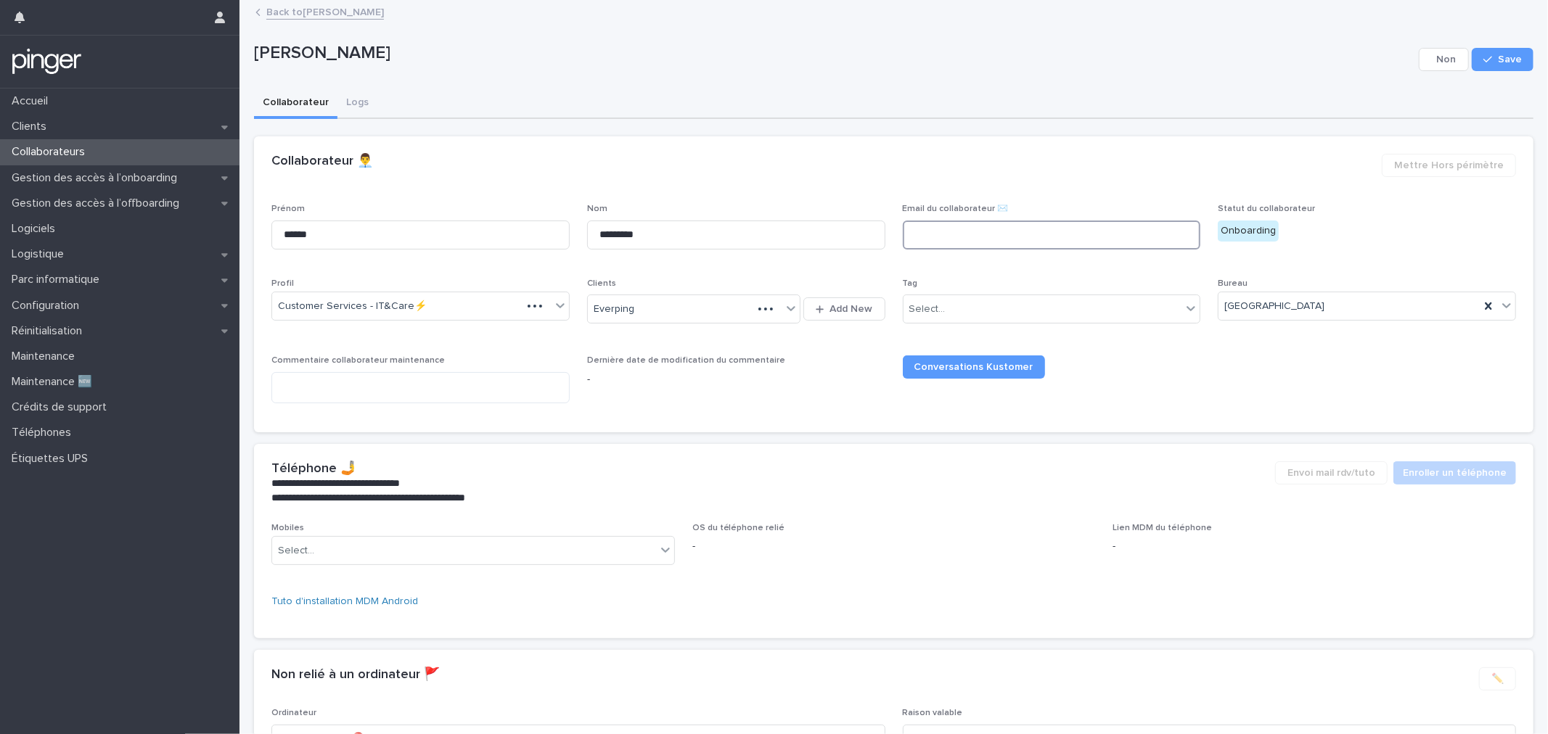
click at [941, 231] on input at bounding box center [1052, 235] width 298 height 29
paste input "**********"
type input "**********"
click at [1472, 62] on button "Save" at bounding box center [1503, 59] width 62 height 23
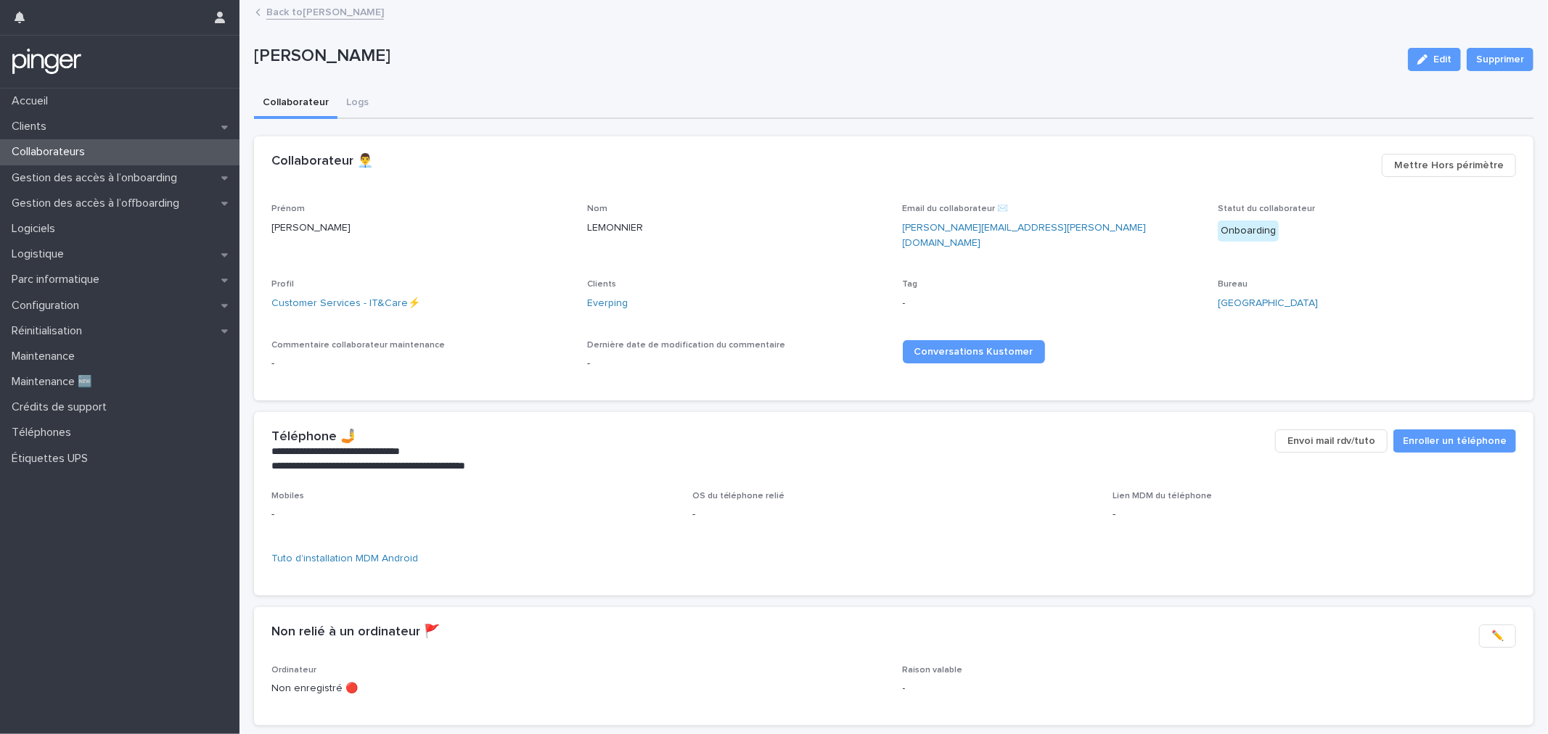
click at [345, 12] on link "Back to [PERSON_NAME]" at bounding box center [325, 11] width 118 height 17
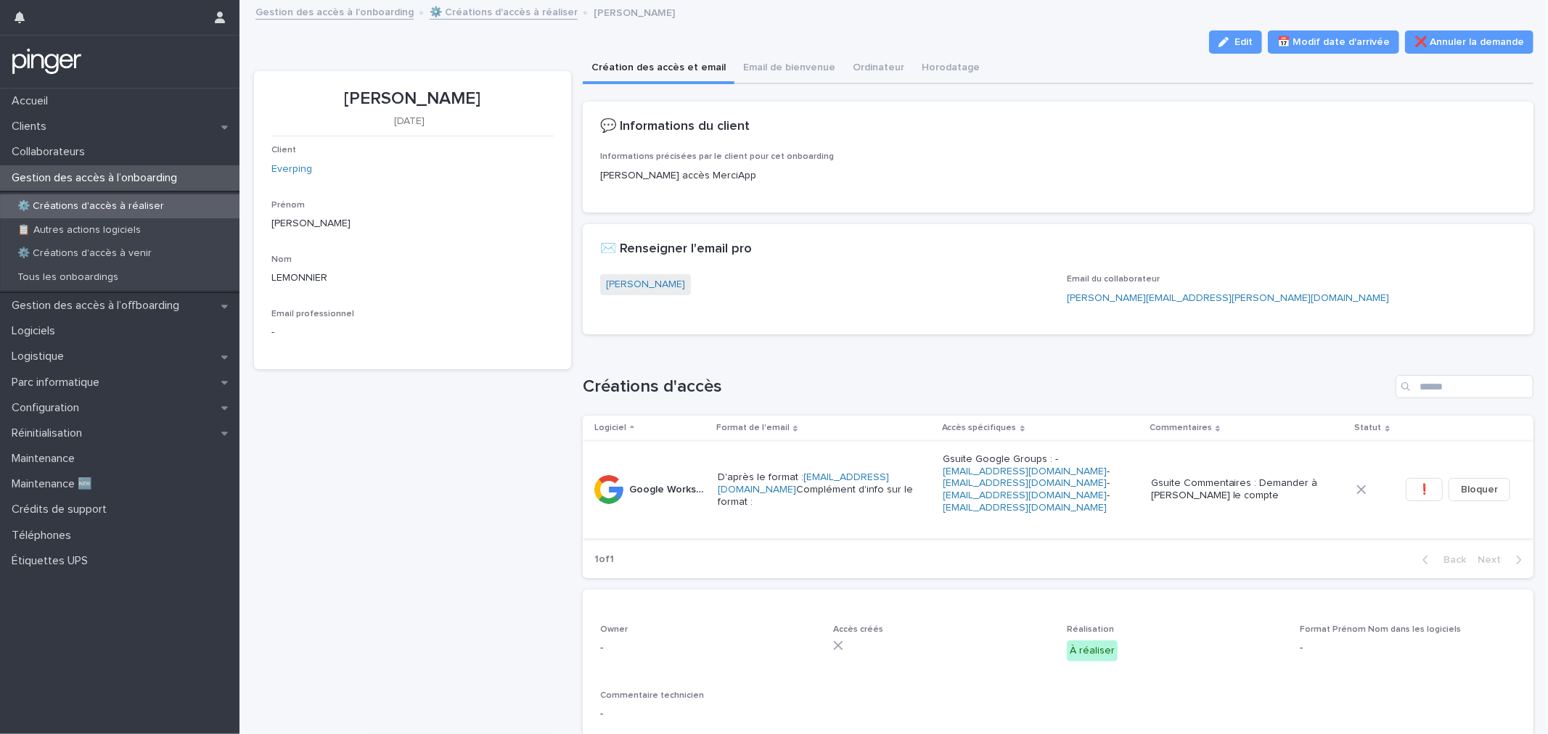
click at [1418, 496] on span "❗" at bounding box center [1424, 490] width 12 height 15
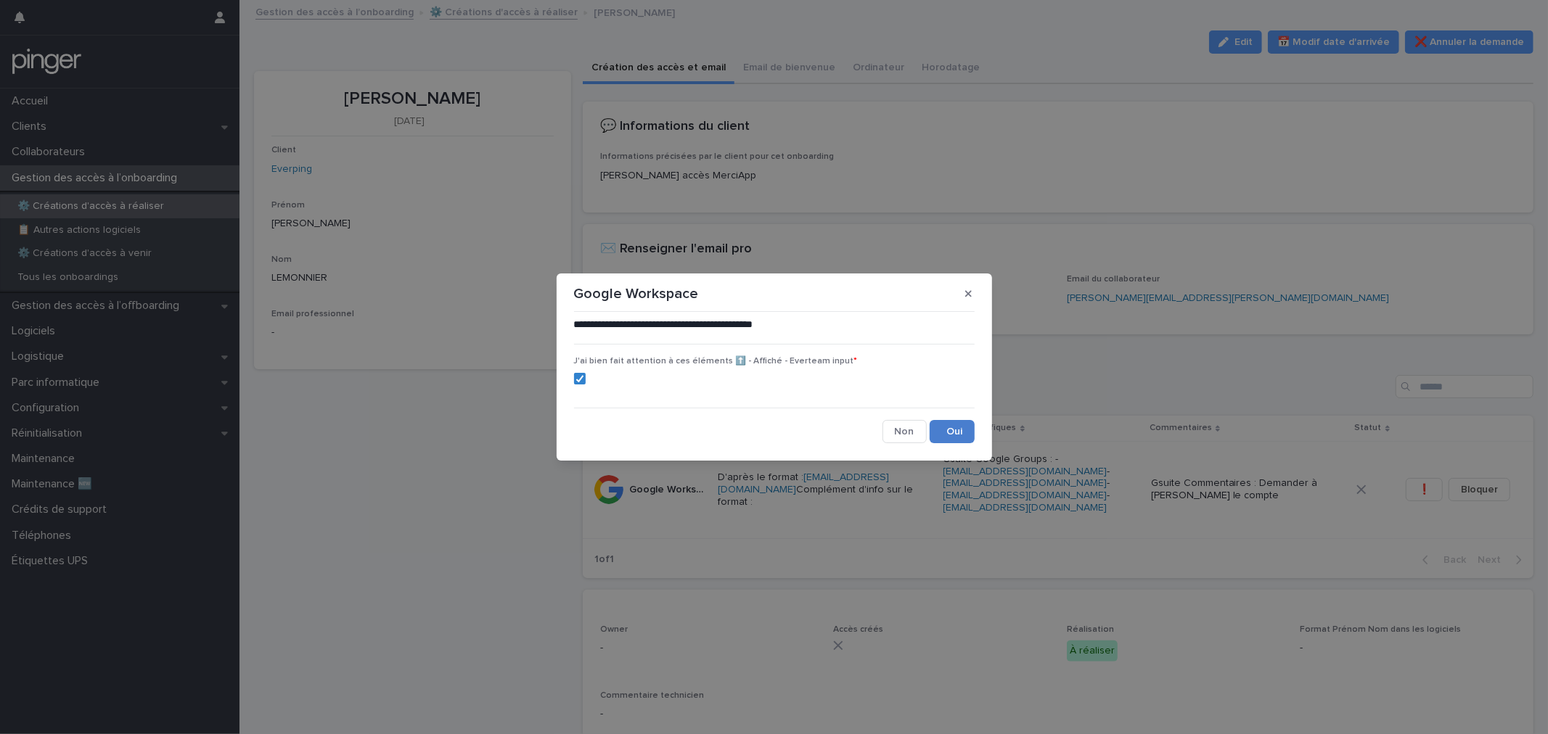
click at [947, 425] on button "Save" at bounding box center [952, 431] width 45 height 23
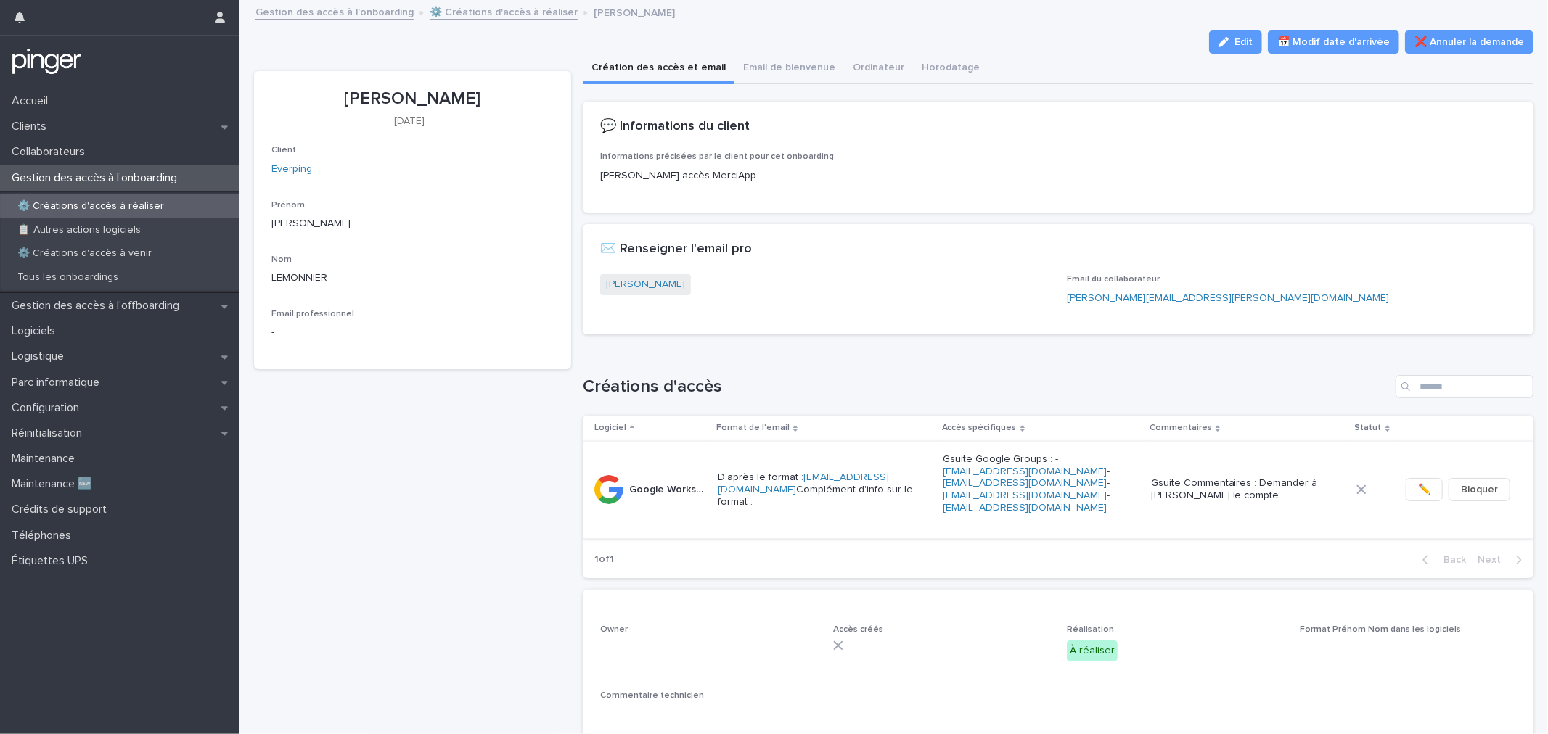
click at [1418, 491] on span "✏️" at bounding box center [1424, 490] width 12 height 15
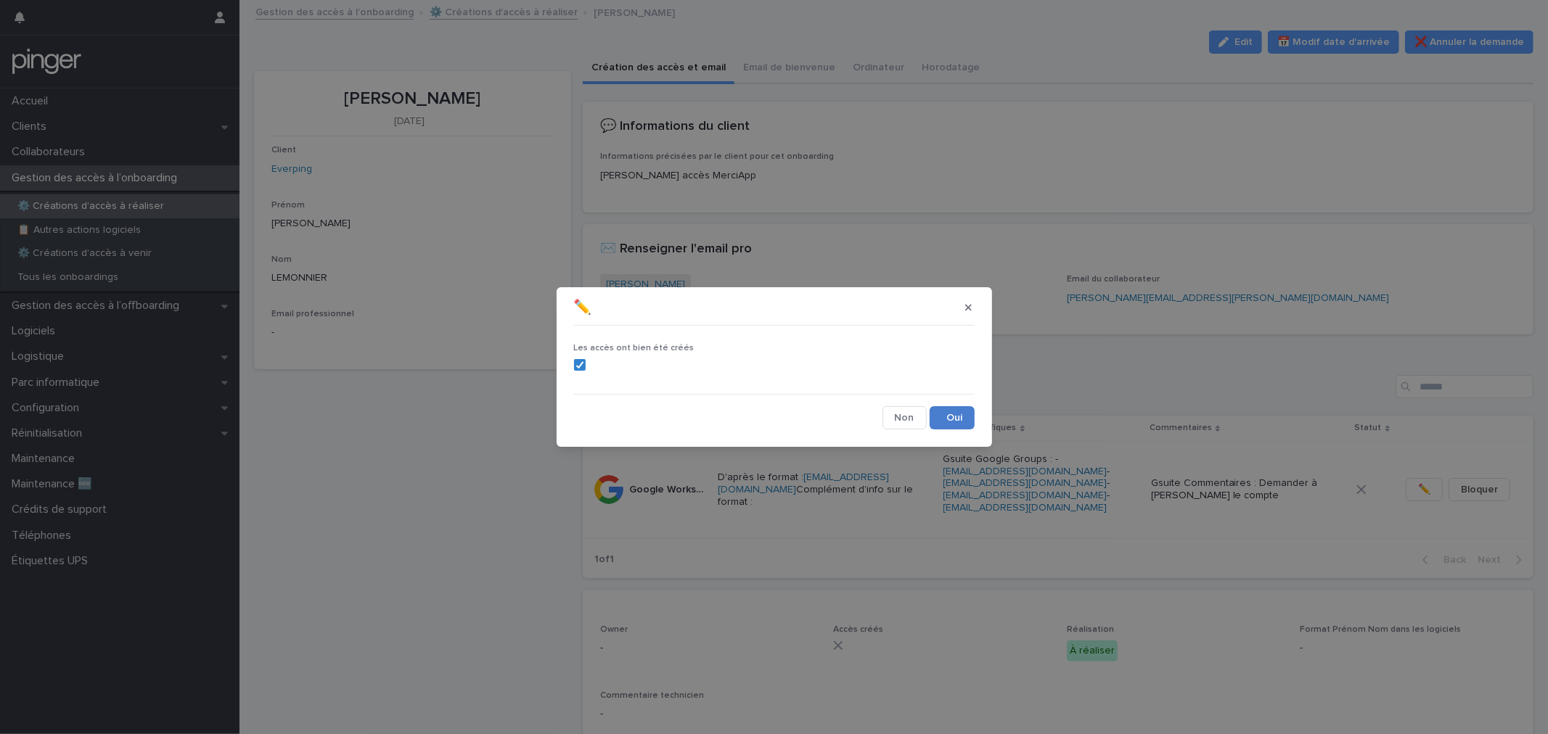
click at [970, 418] on button "Save" at bounding box center [952, 417] width 45 height 23
